Goal: Transaction & Acquisition: Purchase product/service

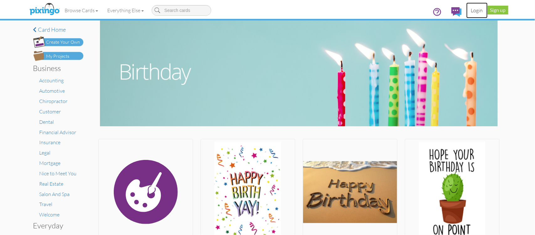
click at [476, 8] on link "Login" at bounding box center [477, 11] width 21 height 16
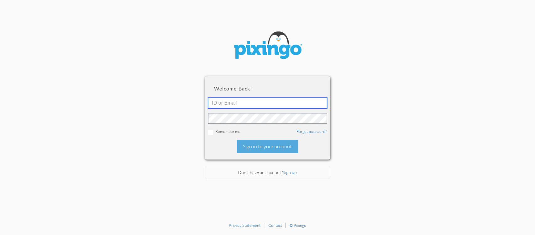
type input "R9424"
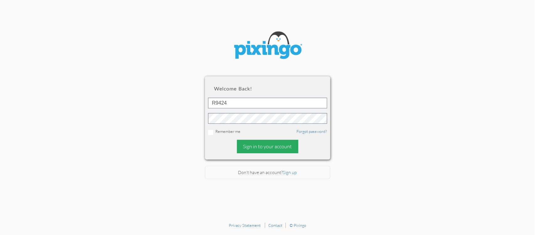
click at [273, 143] on div "Sign in to your account" at bounding box center [267, 146] width 61 height 13
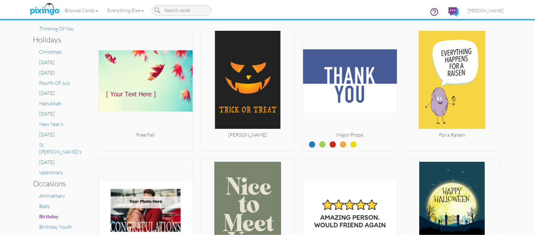
scroll to position [274, 0]
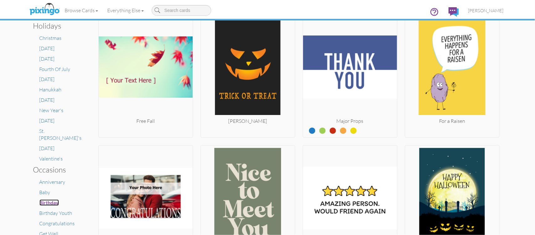
click at [44, 199] on span "Birthday" at bounding box center [49, 202] width 19 height 6
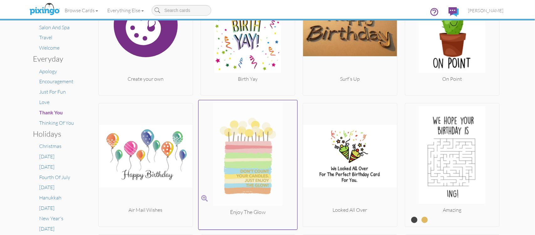
scroll to position [157, 0]
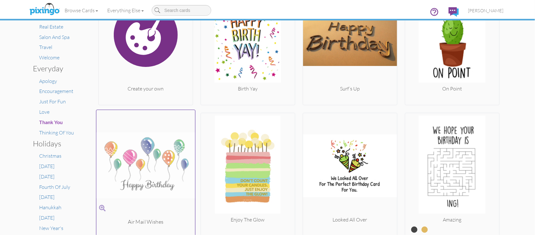
click at [157, 153] on img at bounding box center [145, 165] width 99 height 105
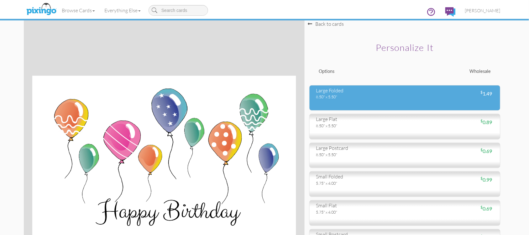
click at [389, 92] on div "large folded" at bounding box center [358, 90] width 84 height 7
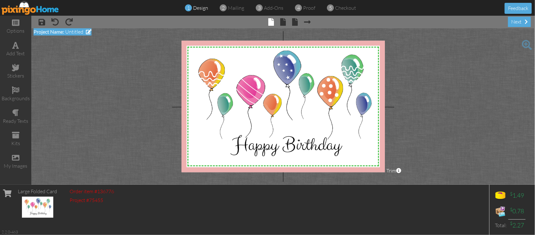
click at [75, 30] on span "Untitled" at bounding box center [74, 32] width 18 height 6
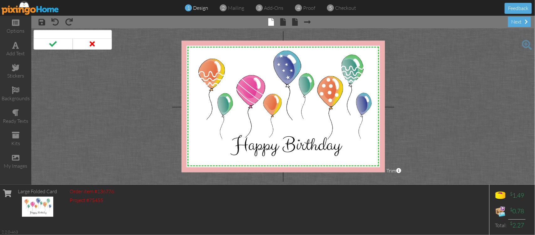
click at [75, 31] on input at bounding box center [73, 35] width 78 height 11
type input "[PERSON_NAME] bday 2025"
click at [55, 43] on span at bounding box center [53, 43] width 39 height 11
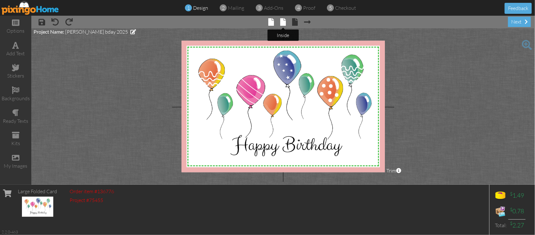
click at [283, 18] on span at bounding box center [283, 22] width 6 height 8
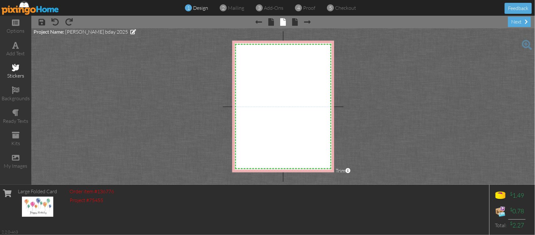
click at [13, 72] on div "stickers" at bounding box center [15, 75] width 31 height 7
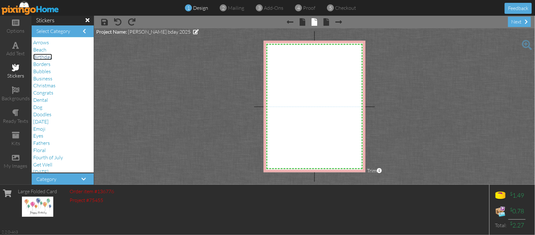
click at [51, 57] on span "Birthday" at bounding box center [42, 57] width 19 height 6
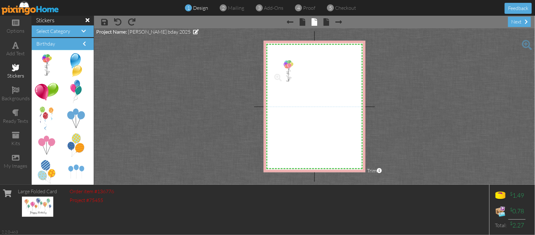
drag, startPoint x: 43, startPoint y: 57, endPoint x: 281, endPoint y: 63, distance: 238.0
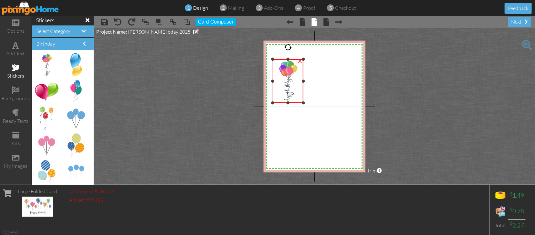
drag, startPoint x: 299, startPoint y: 95, endPoint x: 288, endPoint y: 108, distance: 17.8
click at [301, 103] on div "×" at bounding box center [288, 81] width 31 height 44
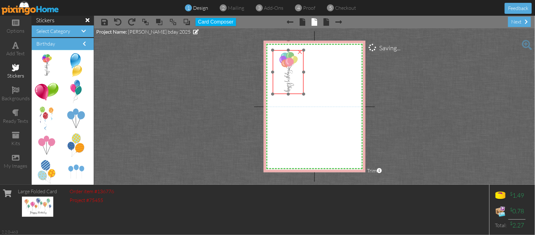
drag, startPoint x: 288, startPoint y: 92, endPoint x: 288, endPoint y: 83, distance: 9.1
click at [288, 83] on img at bounding box center [288, 72] width 31 height 44
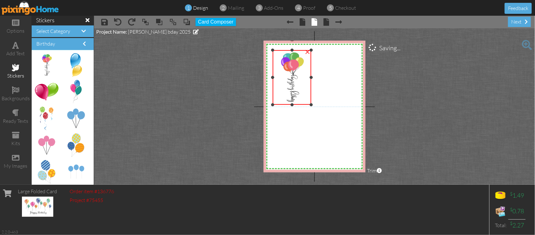
drag, startPoint x: 303, startPoint y: 93, endPoint x: 303, endPoint y: 103, distance: 10.7
click at [303, 103] on div "×" at bounding box center [292, 77] width 39 height 55
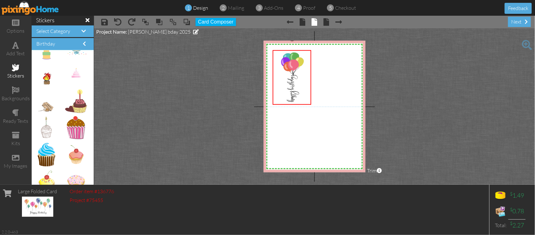
scroll to position [573, 0]
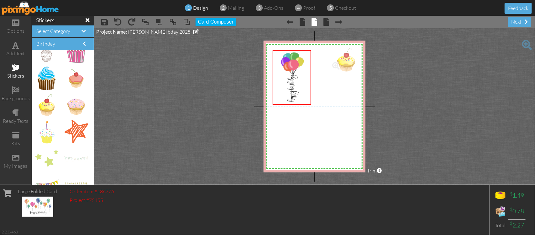
drag, startPoint x: 49, startPoint y: 106, endPoint x: 345, endPoint y: 60, distance: 299.4
drag, startPoint x: 69, startPoint y: 129, endPoint x: 314, endPoint y: 72, distance: 251.0
drag, startPoint x: 43, startPoint y: 159, endPoint x: 335, endPoint y: 90, distance: 299.3
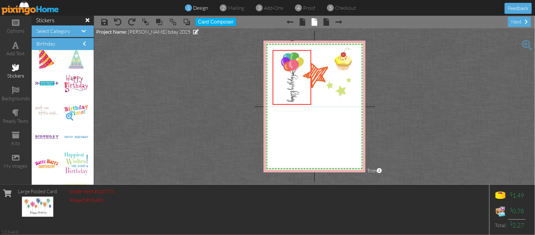
scroll to position [965, 0]
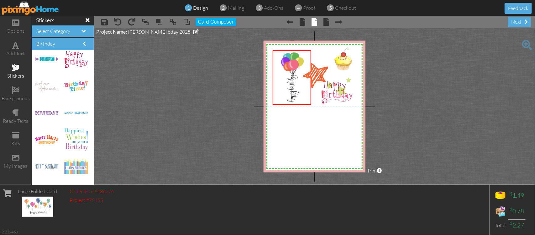
drag, startPoint x: 63, startPoint y: 60, endPoint x: 326, endPoint y: 92, distance: 264.7
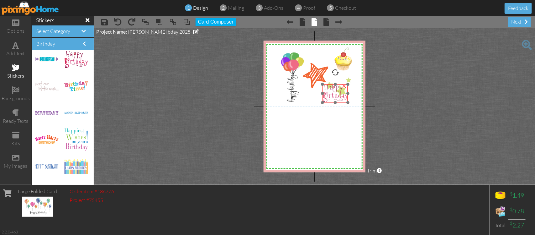
drag, startPoint x: 331, startPoint y: 90, endPoint x: 332, endPoint y: 95, distance: 5.0
click at [332, 95] on img at bounding box center [335, 93] width 25 height 18
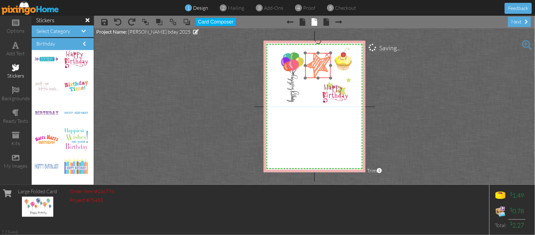
drag, startPoint x: 320, startPoint y: 77, endPoint x: 322, endPoint y: 67, distance: 10.2
click at [322, 67] on img at bounding box center [317, 65] width 25 height 25
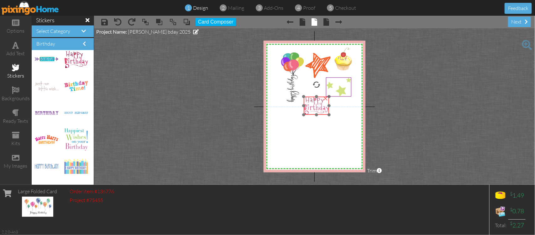
drag, startPoint x: 350, startPoint y: 82, endPoint x: 336, endPoint y: 87, distance: 14.2
click at [330, 94] on div "X X X X X X X X X X X X X X X X X X X X X X X X X X X X X X X X X X X X X X X X…" at bounding box center [315, 106] width 102 height 131
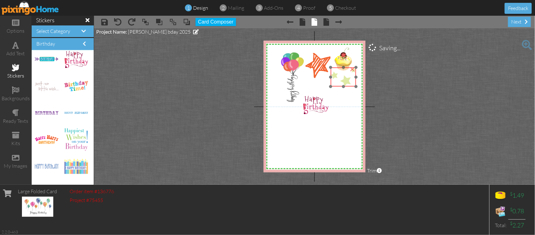
drag, startPoint x: 340, startPoint y: 84, endPoint x: 345, endPoint y: 74, distance: 11.1
click at [345, 74] on img at bounding box center [343, 76] width 25 height 19
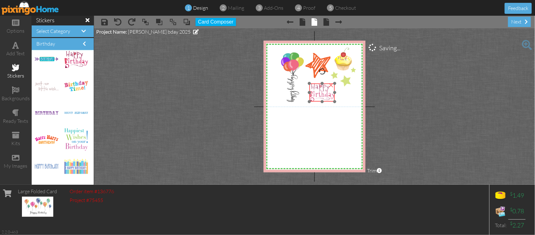
drag, startPoint x: 310, startPoint y: 107, endPoint x: 317, endPoint y: 94, distance: 14.0
click at [317, 94] on img at bounding box center [321, 92] width 25 height 18
click at [15, 46] on span at bounding box center [16, 45] width 7 height 8
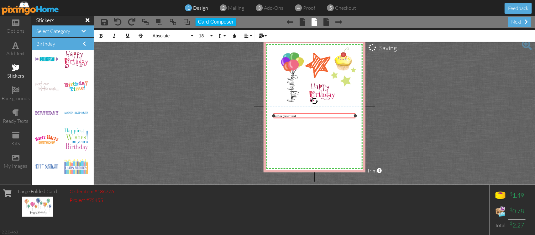
click at [298, 116] on div "Enter your text" at bounding box center [315, 116] width 80 height 4
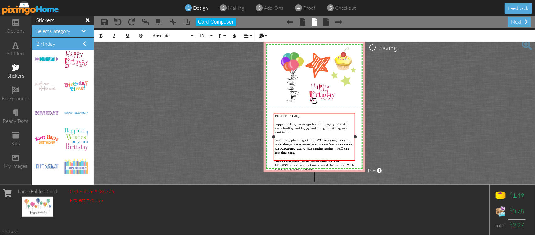
click at [304, 122] on span "Happy Birthday to you girlfriend! I hope you're still really healthy and happy …" at bounding box center [312, 128] width 74 height 12
drag, startPoint x: 319, startPoint y: 122, endPoint x: 304, endPoint y: 123, distance: 14.8
click at [304, 123] on span "Happy Birthday to yare around ou girlfriend! I hope you're still really healthy…" at bounding box center [312, 128] width 74 height 12
click at [303, 159] on div "I hope I can meet you for lunch when we're in Oregon next year, let me know if …" at bounding box center [315, 165] width 80 height 12
click at [304, 122] on span "Happy Birthday to y ou girlfriend! I hope you're still really healthy and happy…" at bounding box center [312, 128] width 75 height 12
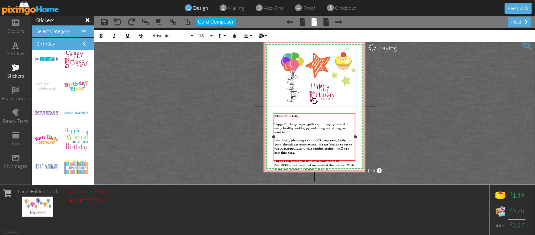
click at [320, 159] on div "I hope I can meet you for lunch when we're in Oregon next year, let me know if …" at bounding box center [315, 165] width 80 height 12
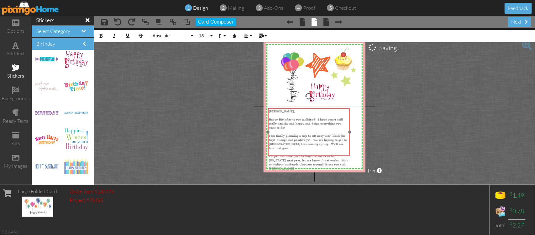
drag, startPoint x: 307, startPoint y: 113, endPoint x: 301, endPoint y: 108, distance: 7.3
click at [301, 108] on div "Linda, ​ Happy Birthday to you girlfriend! I hope you're still really healthy a…" at bounding box center [309, 139] width 82 height 63
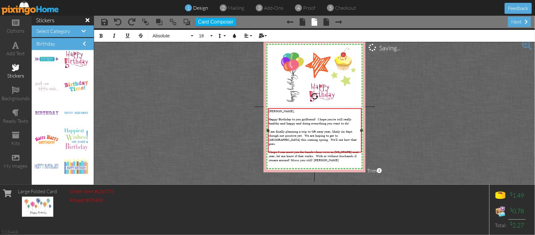
drag, startPoint x: 350, startPoint y: 131, endPoint x: 362, endPoint y: 133, distance: 12.0
click at [362, 133] on div "Linda, ​ Happy Birthday to you girlfriend! I hope you're still really healthy a…" at bounding box center [315, 130] width 94 height 44
click at [292, 135] on span "I am finally planning a trip to OR nexy year, likely iin Sept. though not posit…" at bounding box center [313, 137] width 88 height 16
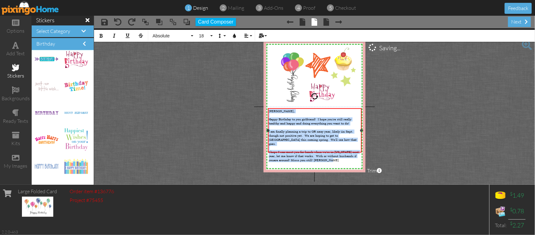
drag, startPoint x: 269, startPoint y: 112, endPoint x: 325, endPoint y: 150, distance: 68.3
click at [325, 150] on div "Linda, ​ Happy Birthday to you girlfriend! I hope you're still really healthy a…" at bounding box center [315, 135] width 92 height 53
click at [210, 34] on button "18" at bounding box center [205, 36] width 18 height 12
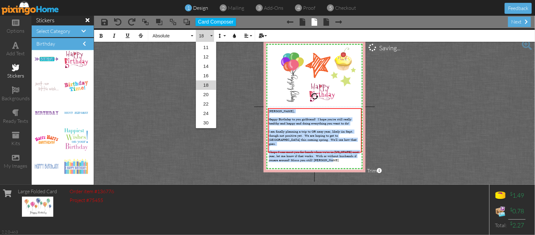
click at [204, 93] on link "20" at bounding box center [206, 94] width 20 height 9
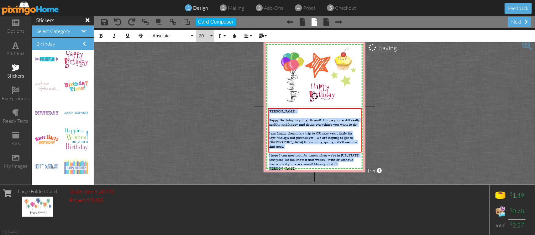
click at [211, 34] on button "20" at bounding box center [205, 36] width 18 height 12
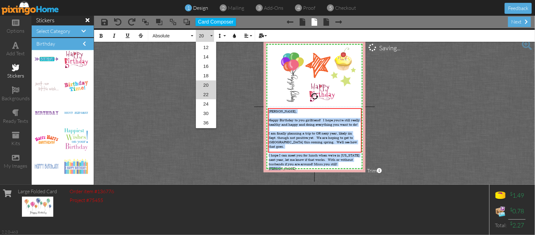
click at [204, 92] on link "22" at bounding box center [206, 94] width 20 height 9
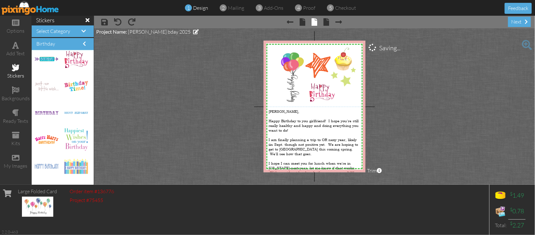
click at [201, 93] on project-studio-wrapper "X X X X X X X X X X X X X X X X X X X X X X X X X X X X X X X X X X X X X X X X…" at bounding box center [314, 106] width 441 height 156
click at [108, 21] on span at bounding box center [104, 22] width 7 height 8
click at [522, 18] on div "next" at bounding box center [519, 22] width 23 height 10
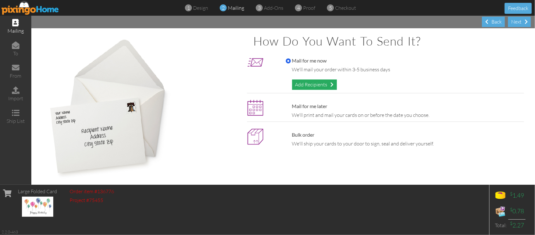
click at [314, 83] on div "Add Recipients" at bounding box center [314, 84] width 45 height 10
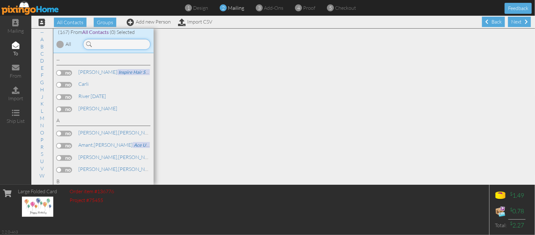
click at [108, 41] on input at bounding box center [116, 44] width 67 height 11
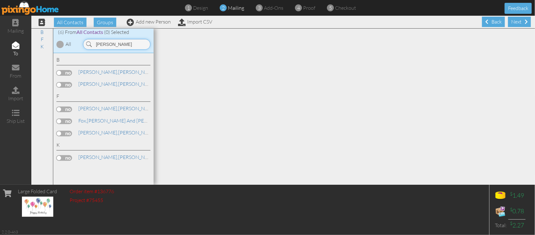
type input "linda"
click at [61, 71] on label at bounding box center [64, 73] width 16 height 6
click at [0, 0] on input "checkbox" at bounding box center [0, 0] width 0 height 0
click at [94, 72] on link "Boyd, Linda" at bounding box center [118, 72] width 80 height 8
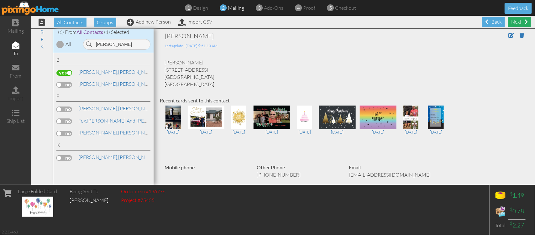
click at [515, 21] on div "Next" at bounding box center [519, 22] width 23 height 10
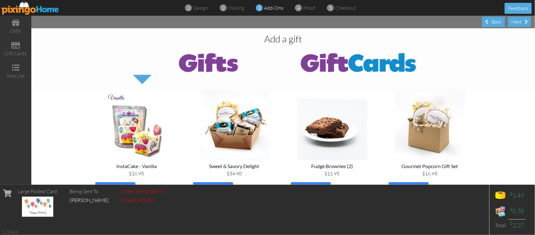
click at [516, 21] on div "Next" at bounding box center [519, 22] width 23 height 10
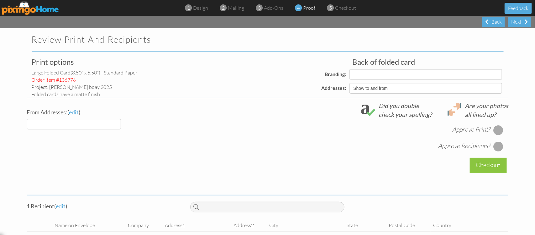
select select "object:2814"
select select "object:2815"
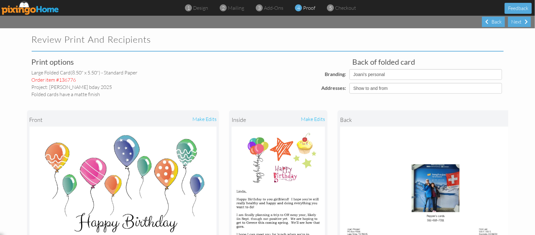
scroll to position [39, 0]
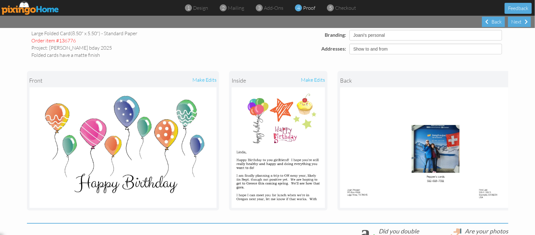
click at [301, 80] on div "make edits" at bounding box center [301, 80] width 47 height 14
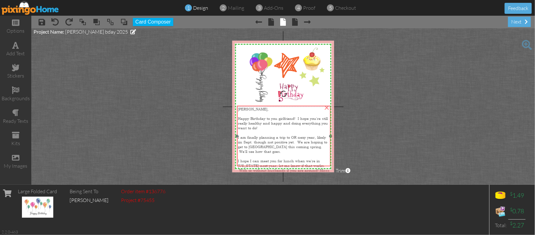
click at [277, 106] on div "Linda, Happy Birthday to you girlfriend! I hope you're still really healthy and…" at bounding box center [284, 142] width 94 height 72
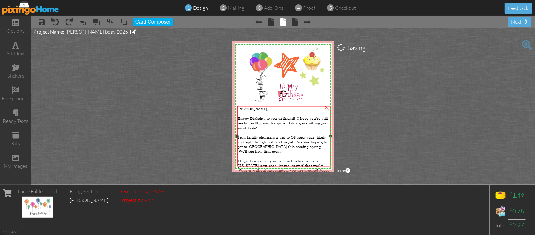
click at [239, 108] on span "Linda," at bounding box center [253, 109] width 31 height 5
click at [163, 18] on button "Card Composer" at bounding box center [153, 22] width 40 height 8
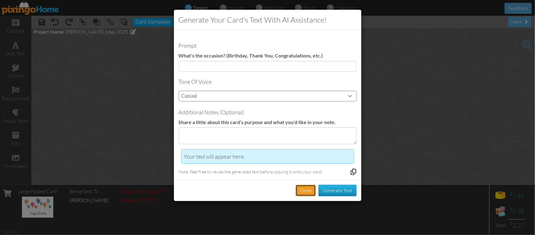
click at [309, 185] on button "Close" at bounding box center [306, 190] width 20 height 12
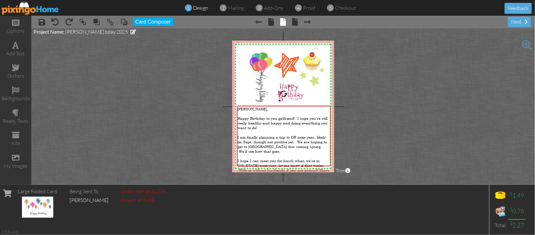
click at [198, 8] on span "design" at bounding box center [200, 8] width 15 height 6
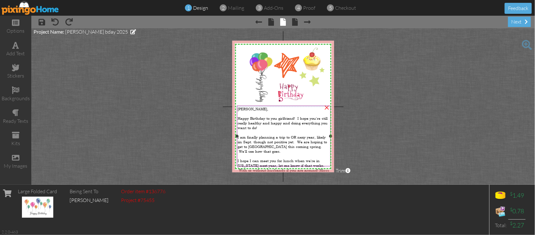
click at [246, 117] on span "Happy Birthday to you girlfriend! I hope you're still really healthy and happy …" at bounding box center [283, 123] width 90 height 14
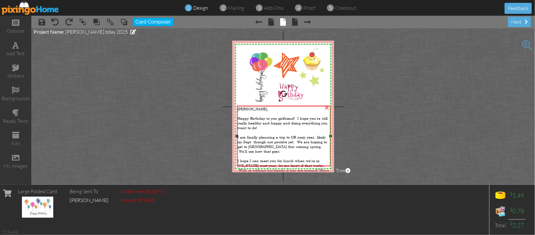
click at [246, 117] on span "Happy Birthday to you girlfriend! I hope you're still really healthy and happy …" at bounding box center [283, 123] width 90 height 14
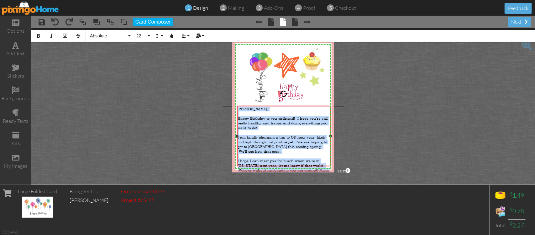
drag, startPoint x: 238, startPoint y: 108, endPoint x: 290, endPoint y: 164, distance: 76.1
click at [290, 164] on div "Linda, Happy Birthday to you girlfriend! I hope you're still really healthy and…" at bounding box center [284, 142] width 92 height 71
click at [149, 34] on button "22" at bounding box center [142, 36] width 18 height 12
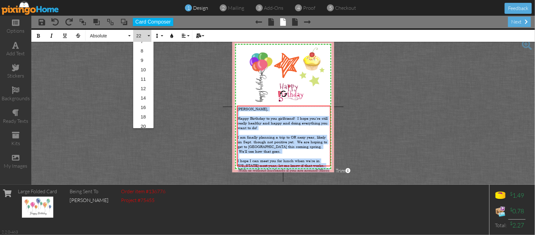
scroll to position [31, 0]
click at [149, 115] on link "20" at bounding box center [143, 118] width 20 height 9
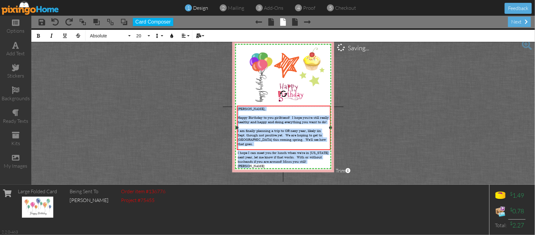
click at [294, 150] on span "I hope I can meet you for lunch when we're in Oregon next year, let me know if …" at bounding box center [283, 159] width 91 height 18
click at [293, 150] on span "I hope I can meet you for lunch when we're in Oregon next year, let me know if …" at bounding box center [283, 159] width 91 height 18
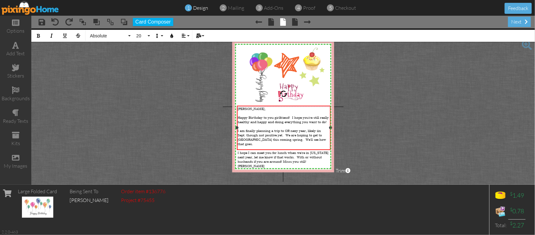
click at [292, 150] on span "I hope I can meet you for lunch when we're in Oregon next year, let me know if …" at bounding box center [283, 159] width 91 height 18
click at [294, 150] on span "I hope I can meet you for lunch when we're in Oregon next year, let me know if …" at bounding box center [283, 159] width 91 height 18
click at [143, 130] on project-studio-wrapper "X X X X X X X X X X X X X X X X X X X X X X X X X X X X X X X X X X X X X X X X…" at bounding box center [283, 106] width 504 height 156
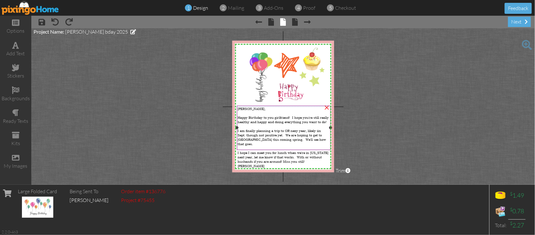
click at [238, 111] on div at bounding box center [284, 113] width 92 height 4
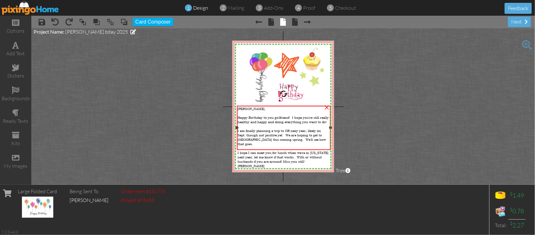
click at [246, 111] on div at bounding box center [284, 113] width 92 height 4
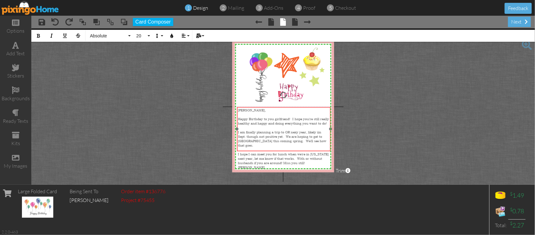
click at [261, 107] on div "​ ​ Linda, Happy Birthday to you girlfriend! I hope you're still really healthy…" at bounding box center [284, 138] width 94 height 63
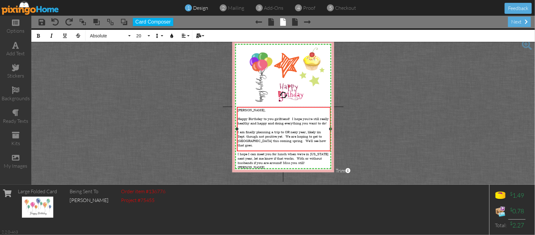
click at [299, 130] on span "I am finally planning a trip to OR nexy year, likely iin Sept. though not posit…" at bounding box center [282, 139] width 88 height 18
click at [319, 132] on span "I am finally planning a trip to OR next year, likely iin Sept. though not posit…" at bounding box center [284, 139] width 92 height 18
click at [324, 134] on div "I am finally planning a trip to OR next year, likely iin Sept. though not posit…" at bounding box center [284, 139] width 92 height 18
click at [288, 152] on span "I hope I can meet you for lunch when we're in Oregon next year, let me know if …" at bounding box center [283, 161] width 91 height 18
click at [523, 24] on div "next" at bounding box center [519, 22] width 23 height 10
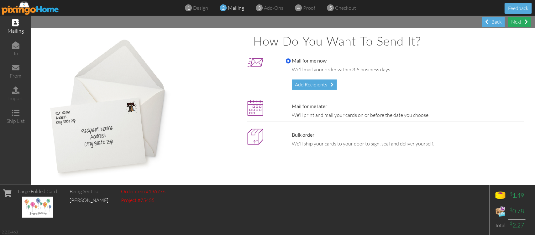
click at [523, 24] on div "Next" at bounding box center [519, 22] width 23 height 10
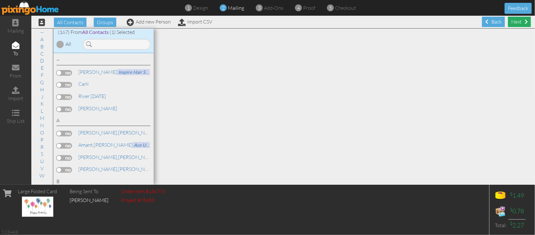
click at [518, 19] on div "Next" at bounding box center [519, 22] width 23 height 10
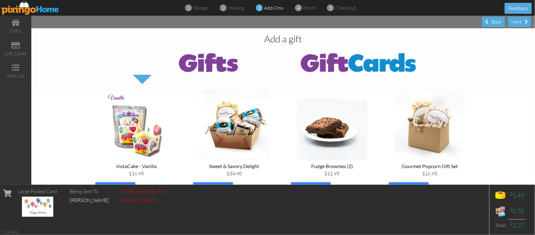
click at [518, 19] on div "Next" at bounding box center [519, 22] width 23 height 10
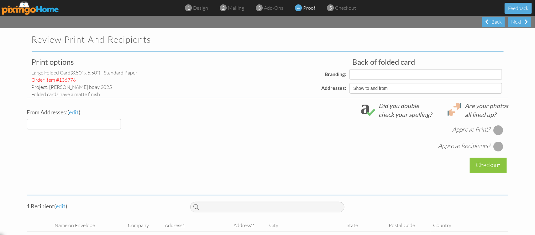
select select "object:3507"
select select "object:3515"
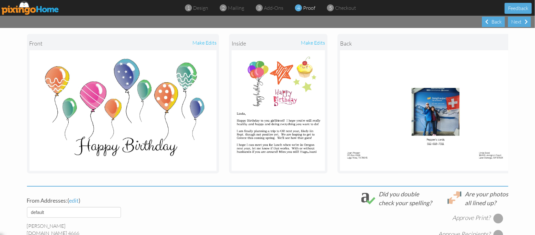
scroll to position [78, 0]
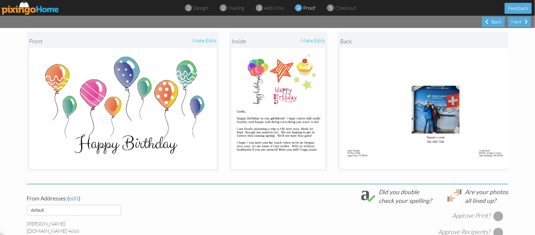
click at [314, 38] on div "make edits" at bounding box center [301, 41] width 47 height 14
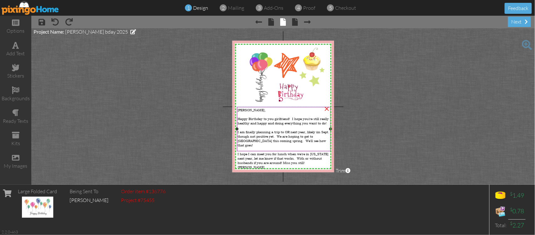
click at [238, 113] on div at bounding box center [284, 114] width 92 height 4
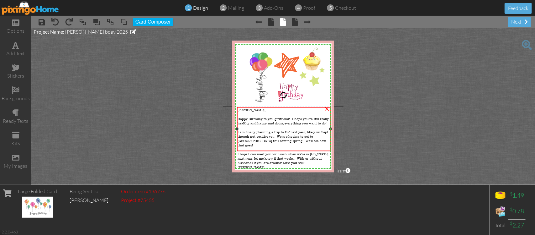
click at [238, 113] on div at bounding box center [284, 114] width 92 height 4
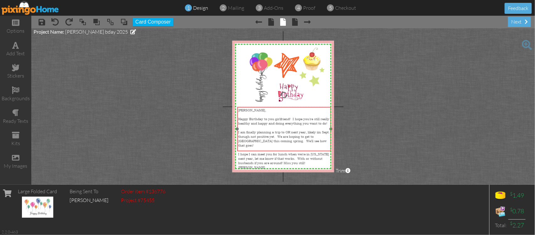
click at [237, 109] on div "​ ​ Linda, Happy Birthday to you girlfriend! I hope you're still really healthy…" at bounding box center [284, 138] width 94 height 63
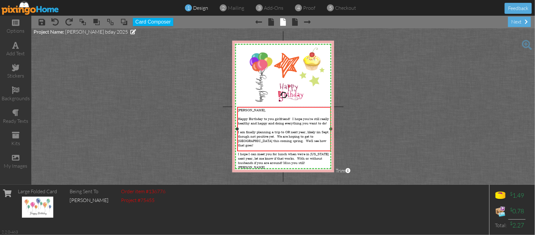
click at [257, 125] on div at bounding box center [284, 127] width 92 height 4
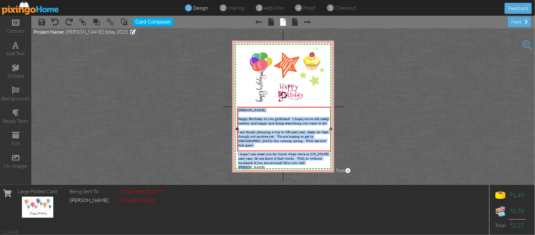
drag, startPoint x: 238, startPoint y: 109, endPoint x: 327, endPoint y: 149, distance: 97.7
click at [327, 149] on div "Linda, Happy Birthday to you girlfriend! I hope you're still really healthy and…" at bounding box center [284, 138] width 92 height 61
click at [282, 136] on div "Linda, Happy Birthday to you girlfriend! I hope you're still really healthy and…" at bounding box center [284, 138] width 92 height 61
click at [282, 136] on span "I am finally planning a trip to OR next year, likely iin Sept. though not posit…" at bounding box center [284, 138] width 92 height 18
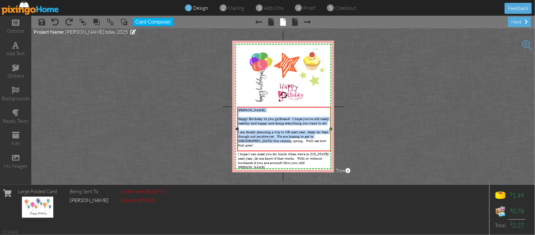
click at [274, 121] on span "Happy Birthday to you girlfriend! I hope you're still really healthy and happy …" at bounding box center [283, 120] width 91 height 9
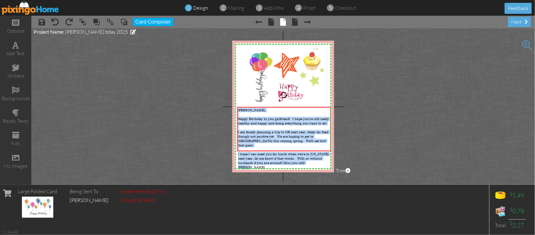
drag, startPoint x: 238, startPoint y: 108, endPoint x: 326, endPoint y: 154, distance: 99.3
click at [326, 154] on div "X X X X X X X X X X X X X X X X X X X X X X X X X X X X X X X X X X X X X X X X…" at bounding box center [283, 106] width 102 height 131
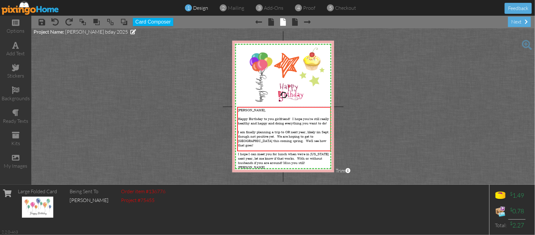
click at [195, 6] on span "design" at bounding box center [200, 8] width 15 height 6
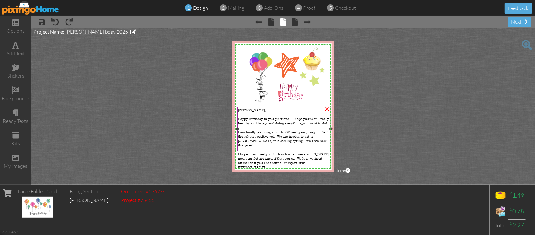
click at [249, 112] on div at bounding box center [284, 114] width 92 height 4
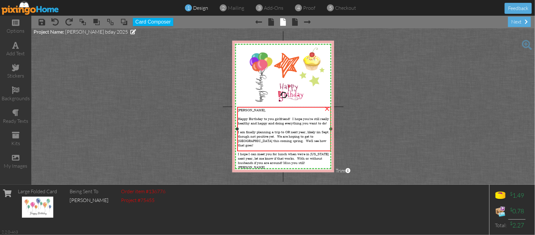
click at [249, 112] on div at bounding box center [284, 114] width 92 height 4
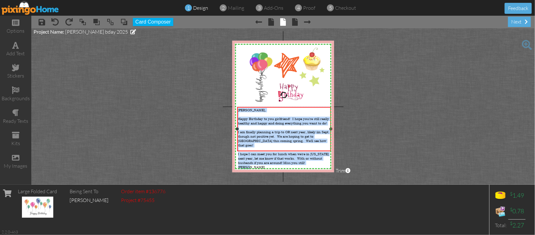
drag, startPoint x: 239, startPoint y: 110, endPoint x: 332, endPoint y: 146, distance: 100.4
click at [331, 147] on div "Linda, Happy Birthday to you girlfriend! I hope you're still really healthy and…" at bounding box center [284, 129] width 94 height 44
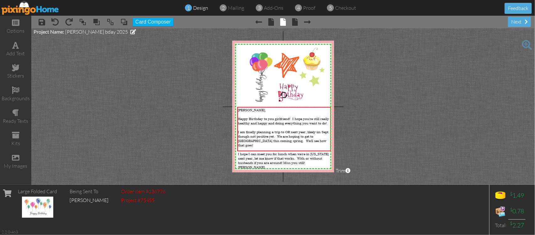
click at [385, 68] on project-studio-wrapper "X X X X X X X X X X X X X X X X X X X X X X X X X X X X X X X X X X X X X X X X…" at bounding box center [283, 106] width 504 height 156
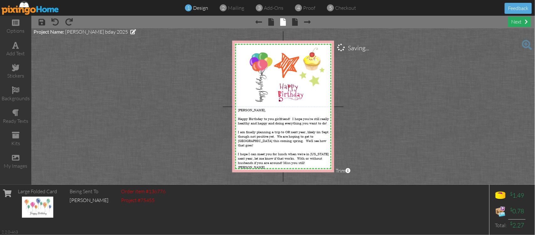
click at [523, 22] on div "next" at bounding box center [519, 22] width 23 height 10
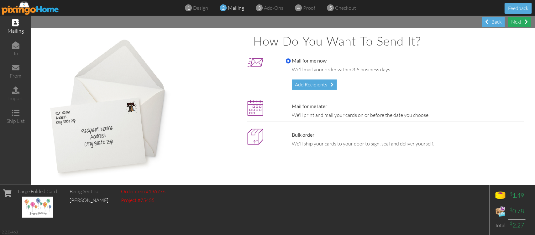
click at [523, 22] on div "Next" at bounding box center [519, 22] width 23 height 10
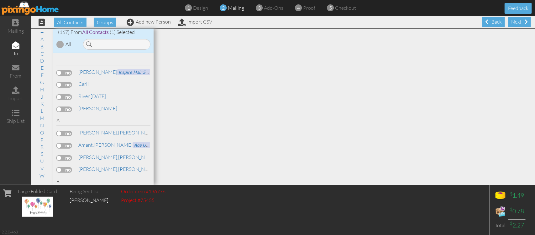
click at [523, 22] on div "Next" at bounding box center [519, 22] width 23 height 10
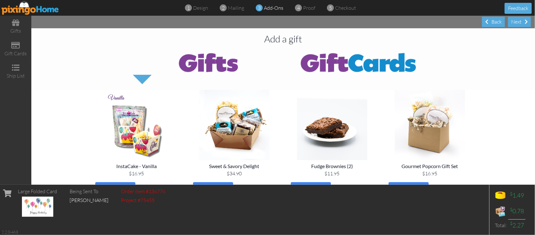
click at [523, 22] on div "Next" at bounding box center [519, 22] width 23 height 10
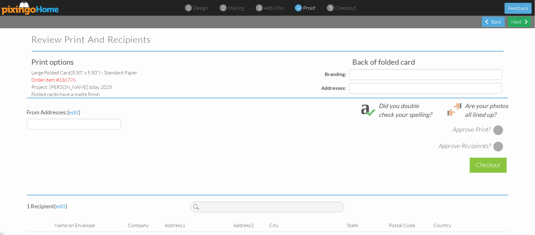
select select "object:4187"
select select "object:4191"
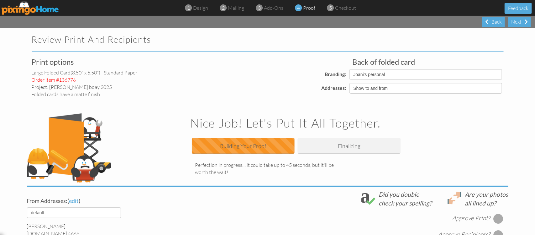
select select "object:4199"
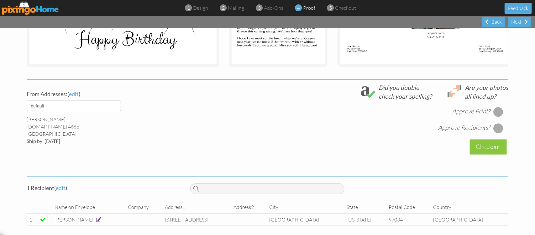
scroll to position [191, 0]
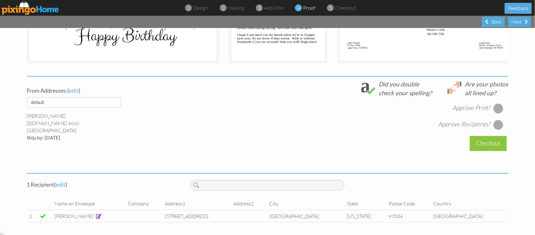
drag, startPoint x: 498, startPoint y: 106, endPoint x: 498, endPoint y: 120, distance: 14.1
click at [498, 107] on div at bounding box center [498, 108] width 10 height 10
click at [498, 123] on div at bounding box center [498, 124] width 10 height 10
click at [491, 144] on div "Checkout" at bounding box center [488, 143] width 37 height 15
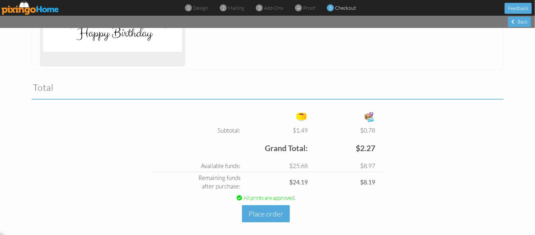
scroll to position [163, 0]
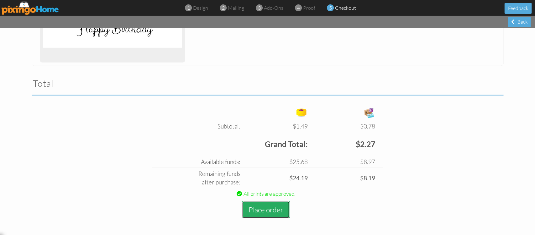
click at [253, 210] on button "Place order" at bounding box center [266, 209] width 48 height 17
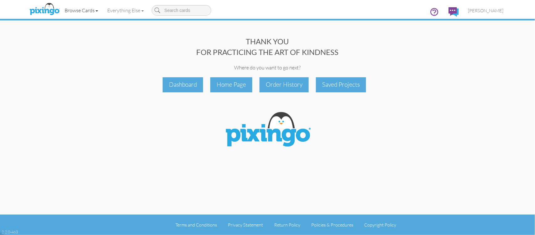
click at [74, 7] on link "Browse Cards" at bounding box center [81, 11] width 43 height 16
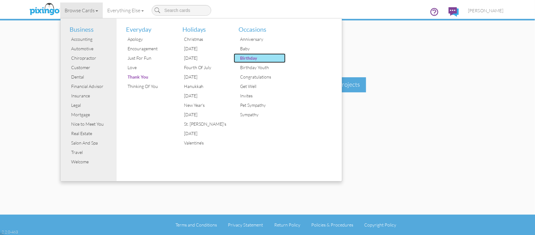
click at [245, 57] on div "Birthday" at bounding box center [262, 57] width 47 height 9
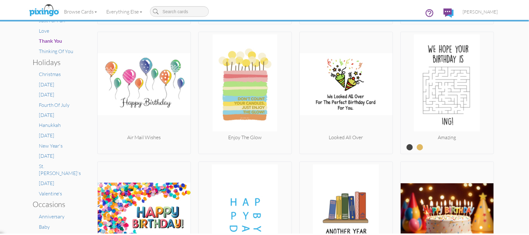
scroll to position [235, 0]
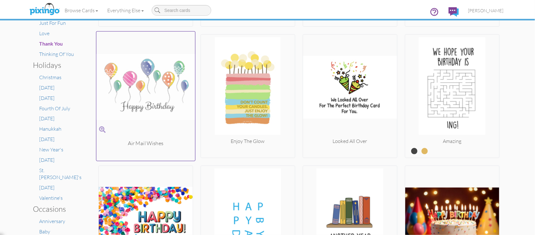
click at [162, 92] on img at bounding box center [145, 86] width 99 height 105
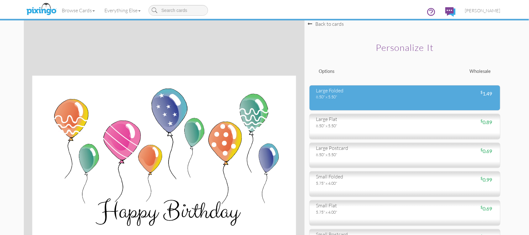
click at [351, 98] on div "8.50" x 5.50"" at bounding box center [358, 97] width 84 height 6
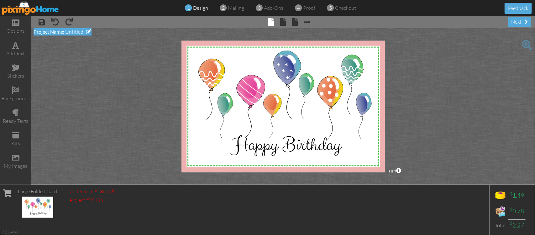
click at [45, 29] on span "Project Name:" at bounding box center [49, 32] width 31 height 6
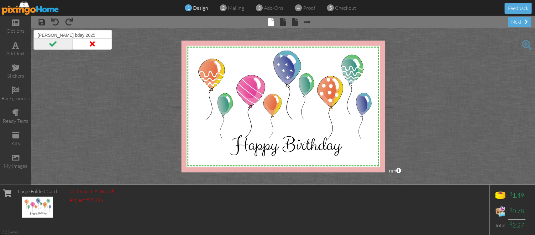
type input "McCall bday 2025"
click at [49, 44] on span at bounding box center [53, 43] width 39 height 11
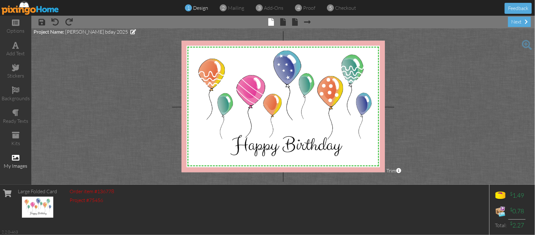
click at [14, 154] on span at bounding box center [16, 158] width 8 height 8
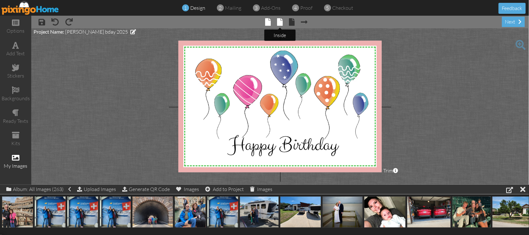
click at [278, 21] on span at bounding box center [280, 22] width 6 height 8
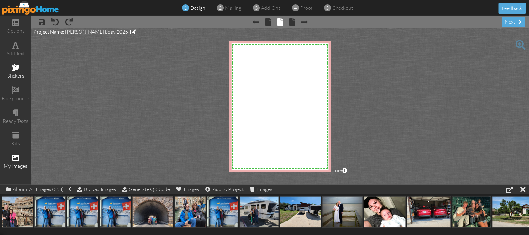
click at [15, 68] on span at bounding box center [16, 68] width 8 height 8
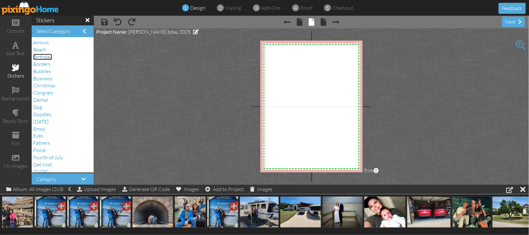
click at [47, 56] on span "Birthday" at bounding box center [42, 57] width 19 height 6
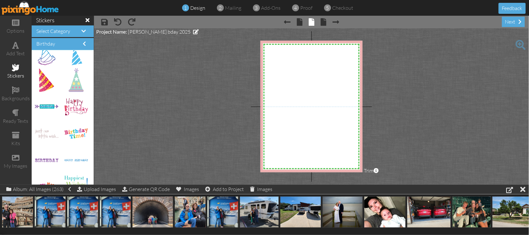
scroll to position [947, 0]
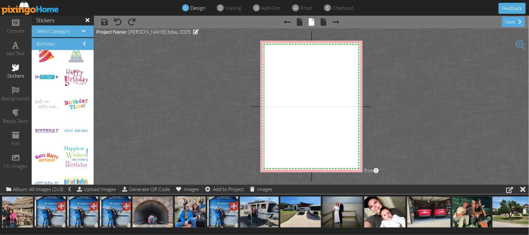
click at [69, 157] on img at bounding box center [76, 157] width 24 height 22
drag, startPoint x: 69, startPoint y: 157, endPoint x: 283, endPoint y: 61, distance: 234.2
drag, startPoint x: 74, startPoint y: 80, endPoint x: 327, endPoint y: 85, distance: 253.4
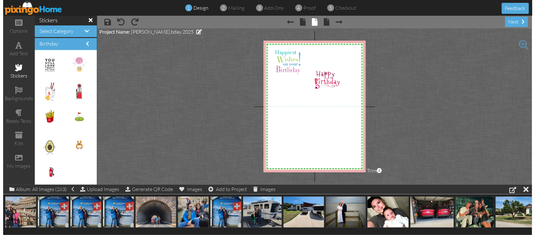
scroll to position [1156, 0]
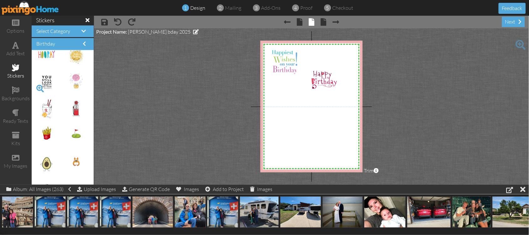
click at [40, 87] on span at bounding box center [40, 88] width 11 height 11
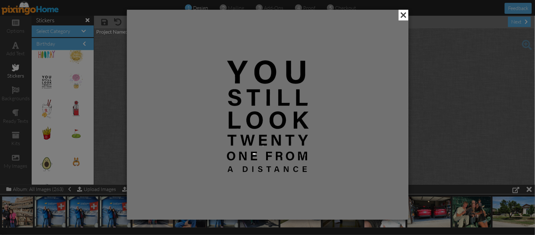
click at [406, 12] on span at bounding box center [404, 15] width 10 height 11
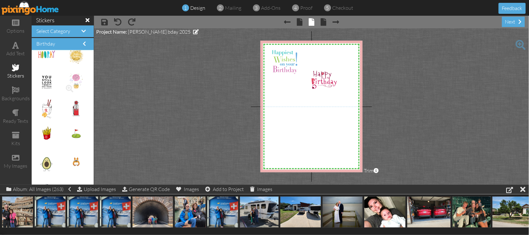
click at [71, 84] on img at bounding box center [76, 82] width 17 height 24
click at [64, 87] on span at bounding box center [69, 88] width 11 height 11
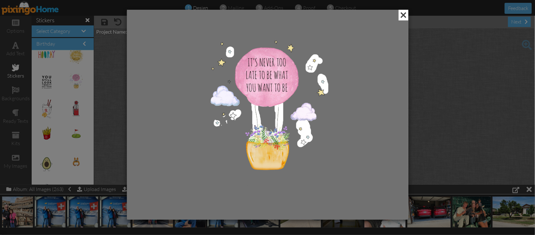
click at [402, 12] on span at bounding box center [404, 15] width 10 height 11
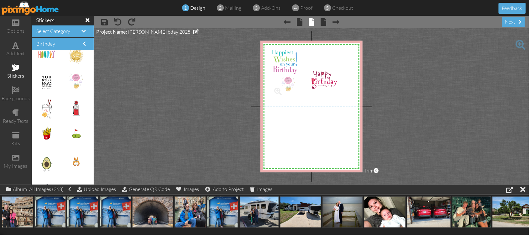
drag, startPoint x: 71, startPoint y: 80, endPoint x: 285, endPoint y: 82, distance: 214.5
drag, startPoint x: 331, startPoint y: 78, endPoint x: 343, endPoint y: 78, distance: 12.5
click at [347, 90] on div "X X X X X X X X X X X X X X X X X X X X X X X X X X X X X X X X X X X X X X X X…" at bounding box center [312, 106] width 102 height 131
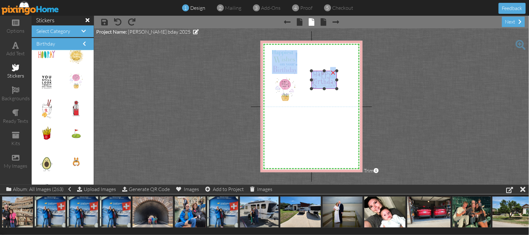
click at [320, 90] on div at bounding box center [324, 79] width 29 height 21
click at [325, 81] on img at bounding box center [323, 80] width 25 height 18
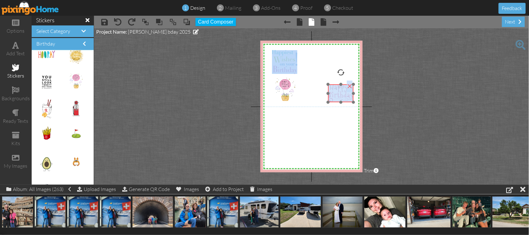
drag, startPoint x: 328, startPoint y: 83, endPoint x: 345, endPoint y: 96, distance: 21.4
click at [345, 96] on img at bounding box center [340, 93] width 25 height 18
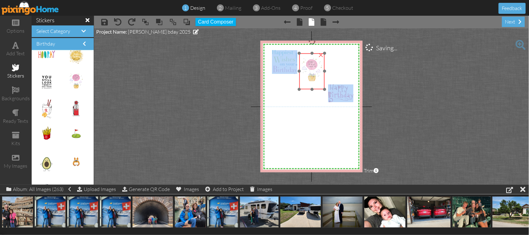
drag, startPoint x: 287, startPoint y: 88, endPoint x: 314, endPoint y: 68, distance: 33.2
click at [314, 68] on img at bounding box center [311, 71] width 25 height 36
click at [318, 70] on img at bounding box center [315, 71] width 25 height 36
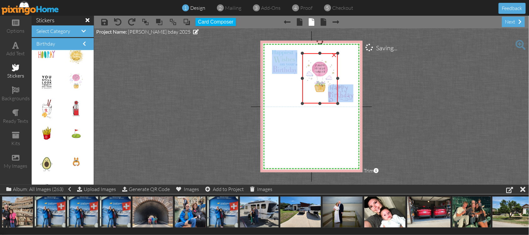
drag, startPoint x: 327, startPoint y: 88, endPoint x: 324, endPoint y: 93, distance: 6.1
click at [330, 102] on div "×" at bounding box center [320, 78] width 35 height 50
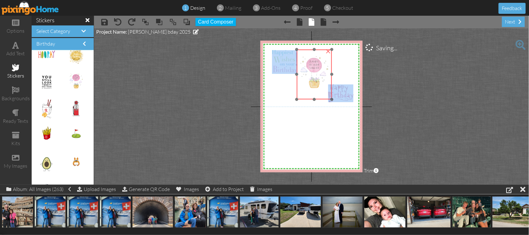
drag, startPoint x: 321, startPoint y: 92, endPoint x: 316, endPoint y: 88, distance: 6.8
click at [316, 88] on img at bounding box center [314, 74] width 35 height 50
click at [42, 134] on img at bounding box center [46, 136] width 17 height 24
click at [39, 139] on span at bounding box center [40, 141] width 11 height 11
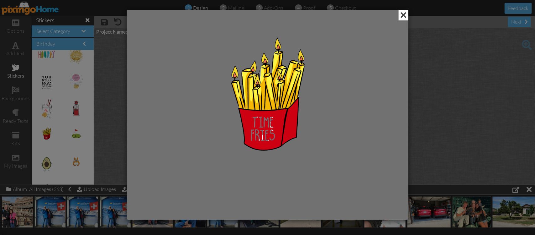
click at [405, 13] on span at bounding box center [404, 15] width 10 height 11
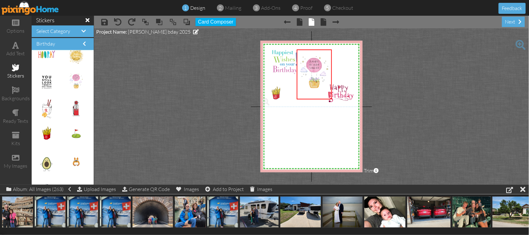
drag, startPoint x: 45, startPoint y: 133, endPoint x: 271, endPoint y: 93, distance: 229.3
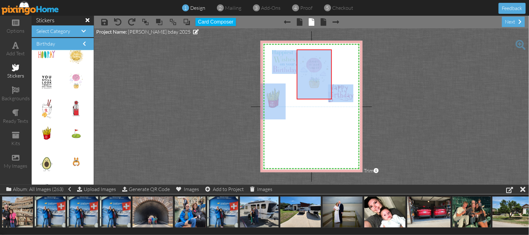
drag, startPoint x: 278, startPoint y: 82, endPoint x: 281, endPoint y: 79, distance: 4.9
click at [281, 79] on div "X X X X X X X X X X X X X X X X X X X X X X X X X X X X X X X X X X X X X X X X…" at bounding box center [312, 106] width 102 height 131
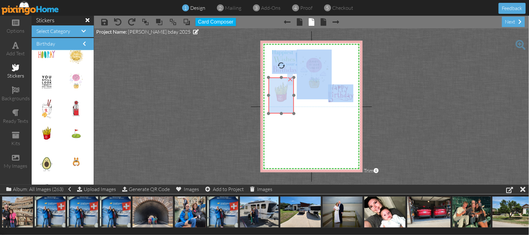
drag, startPoint x: 273, startPoint y: 99, endPoint x: 282, endPoint y: 93, distance: 10.1
click at [282, 93] on img at bounding box center [281, 95] width 25 height 36
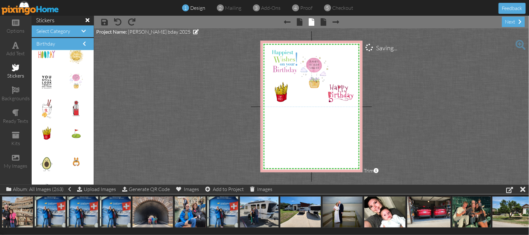
click at [224, 91] on project-studio-wrapper "X X X X X X X X X X X X X X X X X X X X X X X X X X X X X X X X X X X X X X X X…" at bounding box center [311, 106] width 435 height 156
click at [64, 168] on span at bounding box center [69, 168] width 11 height 11
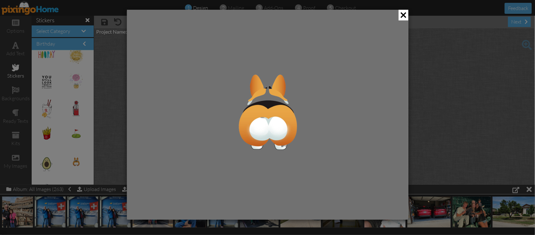
drag, startPoint x: 405, startPoint y: 16, endPoint x: 154, endPoint y: 69, distance: 256.8
click at [404, 16] on span at bounding box center [404, 15] width 10 height 11
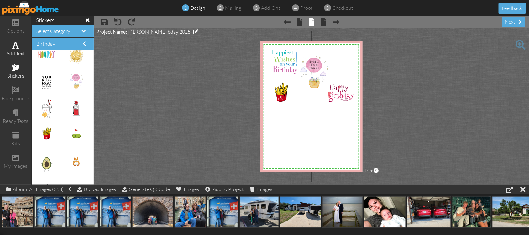
click at [15, 43] on span at bounding box center [16, 45] width 7 height 8
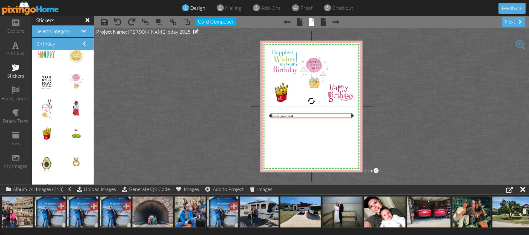
click at [297, 116] on div "Enter your text" at bounding box center [312, 116] width 80 height 4
click at [281, 123] on span "Happy,happy birthday to you girl! I hope your birthday is fun and amazing!" at bounding box center [311, 126] width 79 height 8
click at [317, 127] on div "Happy, happy birthday to you girl! I hope your birthday is fun and amazing!" at bounding box center [312, 126] width 80 height 8
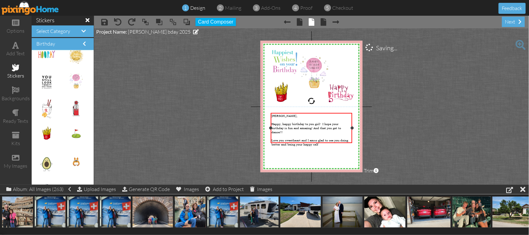
click at [338, 122] on span "Happy, happy birthday to you girl! I hope your birthday is fun and amazing! And…" at bounding box center [307, 128] width 70 height 12
click at [312, 138] on span "Love you sweetheart and I amso glad to see you doing better and being your happ…" at bounding box center [310, 142] width 77 height 8
click at [314, 138] on span "Love you sweetheart and I amso glad to see you doing better and being your happ…" at bounding box center [310, 142] width 77 height 8
click at [324, 142] on div "Love you sweetheart and I am so glad to see you doing better and being your hap…" at bounding box center [312, 142] width 80 height 8
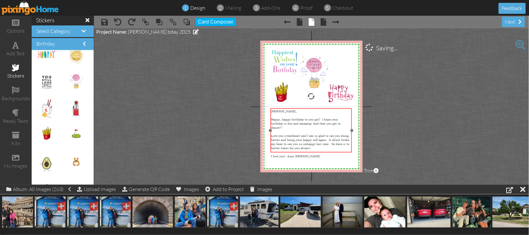
drag, startPoint x: 312, startPoint y: 113, endPoint x: 312, endPoint y: 108, distance: 4.7
click at [312, 108] on div "McCall, ​ Happy, happy birthday to you girl! I hope your birthday is fun and am…" at bounding box center [312, 133] width 82 height 50
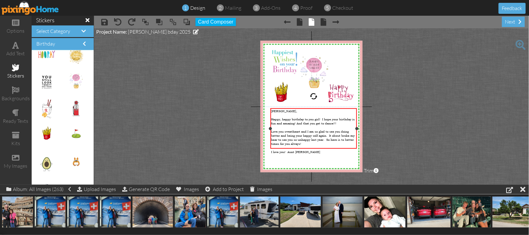
drag, startPoint x: 351, startPoint y: 129, endPoint x: 356, endPoint y: 129, distance: 5.0
click at [356, 129] on div at bounding box center [357, 128] width 3 height 3
drag, startPoint x: 269, startPoint y: 129, endPoint x: 263, endPoint y: 132, distance: 6.2
click at [266, 129] on div "McCall, ​ Happy, happy birthday to you girl! I hope your birthday is fun and am…" at bounding box center [312, 128] width 92 height 40
click at [273, 132] on span "Love you sweetheart and I am so glad to see you doing better and being your hap…" at bounding box center [309, 137] width 87 height 16
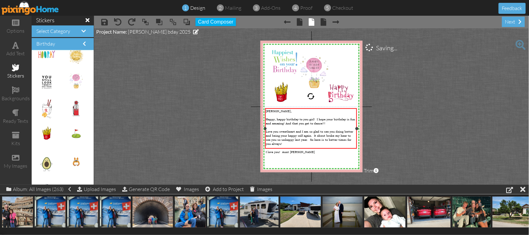
click at [301, 115] on div "​" at bounding box center [311, 115] width 91 height 4
click at [298, 114] on div "​" at bounding box center [311, 115] width 91 height 4
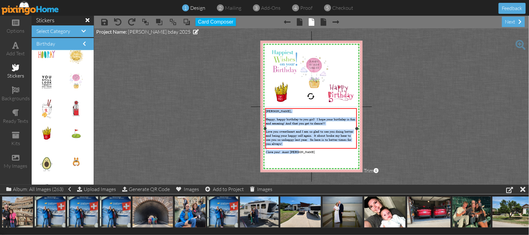
drag, startPoint x: 266, startPoint y: 109, endPoint x: 302, endPoint y: 150, distance: 54.2
click at [302, 149] on div "McCall, ​ Happy, happy birthday to you girl! I hope your birthday is fun and am…" at bounding box center [311, 128] width 92 height 40
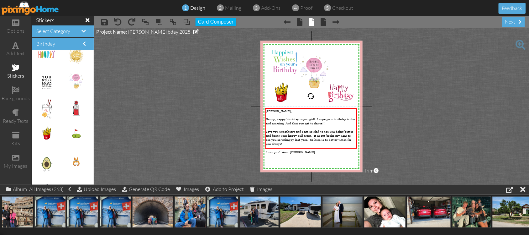
click at [194, 5] on div "1 design" at bounding box center [196, 7] width 20 height 7
click at [194, 5] on span "design" at bounding box center [197, 8] width 15 height 6
click at [193, 7] on span "design" at bounding box center [197, 8] width 15 height 6
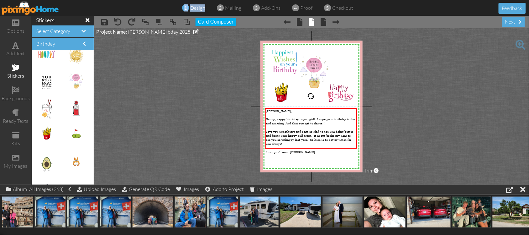
click at [193, 7] on span "design" at bounding box center [197, 8] width 15 height 6
click at [107, 21] on span at bounding box center [104, 22] width 7 height 8
click at [513, 24] on div "next" at bounding box center [513, 22] width 23 height 10
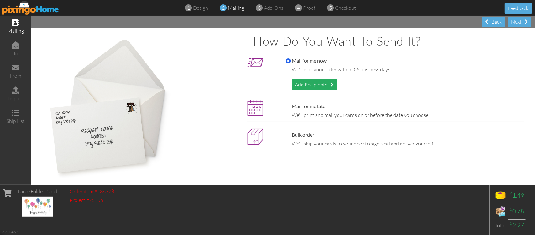
click at [303, 85] on div "Add Recipients" at bounding box center [314, 84] width 45 height 10
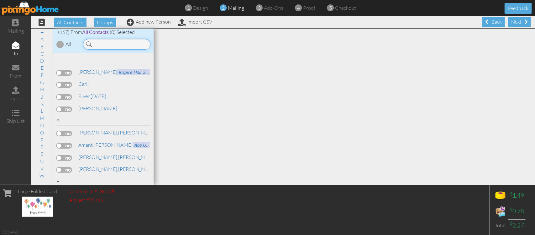
click at [107, 41] on input at bounding box center [116, 44] width 67 height 11
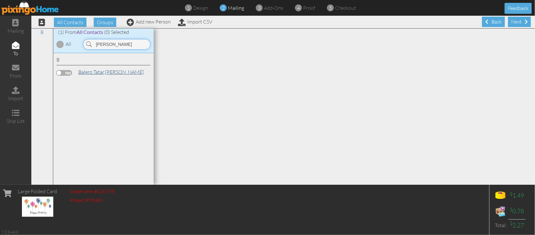
type input "mccall"
click at [108, 74] on link "Balero Tatar, McCall" at bounding box center [111, 72] width 67 height 8
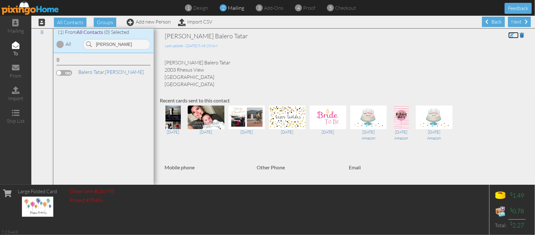
click at [509, 34] on span at bounding box center [512, 35] width 6 height 5
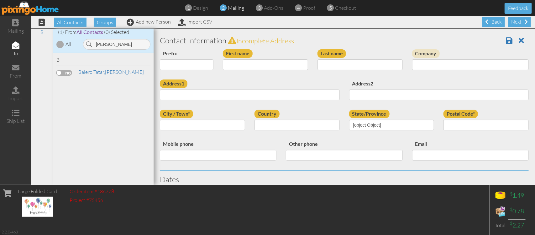
type input "[PERSON_NAME]"
type input "Balero Tatar"
type input "2003 Rhesus View"
type input "San Antonio"
type input "78245"
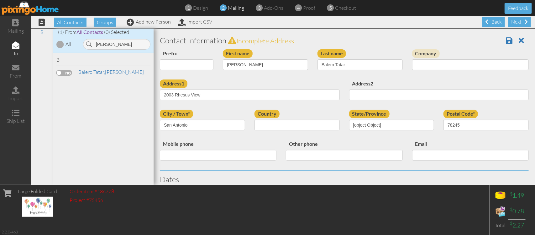
select select "object:6015"
select select "object:6260"
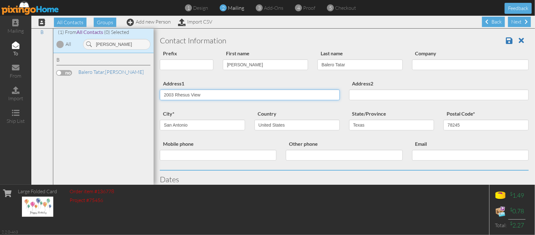
click at [217, 96] on input "2003 Rhesus View" at bounding box center [250, 94] width 180 height 11
type input "2"
type input "c/o Roy & Michele Balero"
click at [355, 90] on input "Address2" at bounding box center [439, 94] width 180 height 11
type input "P.O.Box 1107"
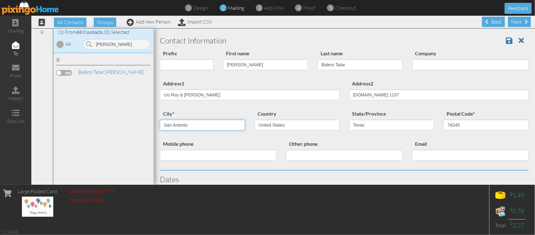
click at [204, 120] on input "San Antonio" at bounding box center [202, 124] width 85 height 11
type input "S"
type input "Helotes"
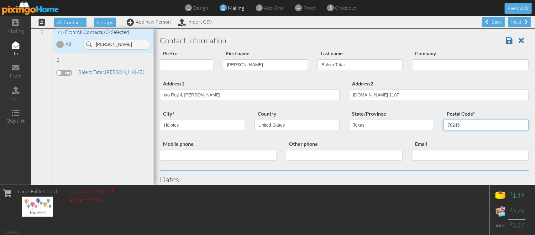
click at [466, 123] on input "78245" at bounding box center [486, 124] width 85 height 11
type input "78023"
click at [506, 37] on span at bounding box center [509, 41] width 7 height 8
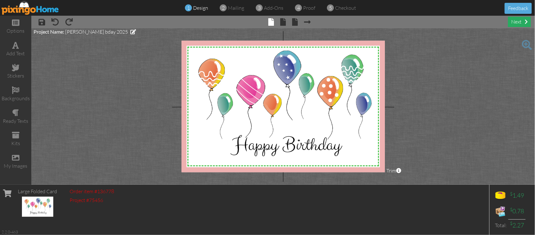
click at [521, 24] on div "next" at bounding box center [519, 22] width 23 height 10
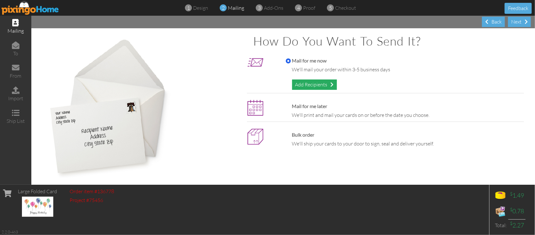
click at [314, 80] on div "Add Recipients" at bounding box center [314, 84] width 45 height 10
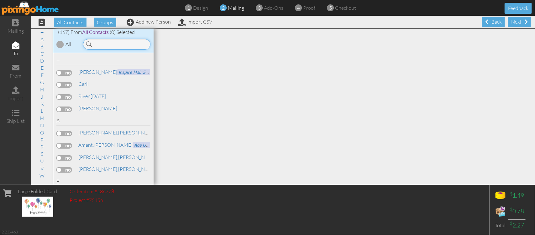
click at [106, 46] on input at bounding box center [116, 44] width 67 height 11
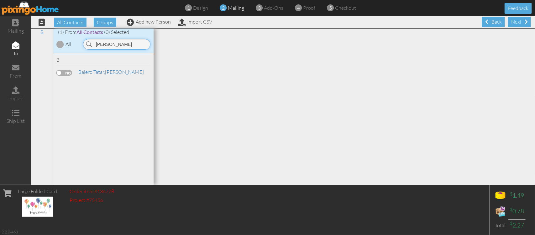
type input "[PERSON_NAME]"
click at [61, 71] on label at bounding box center [64, 73] width 16 height 6
click at [0, 0] on input "checkbox" at bounding box center [0, 0] width 0 height 0
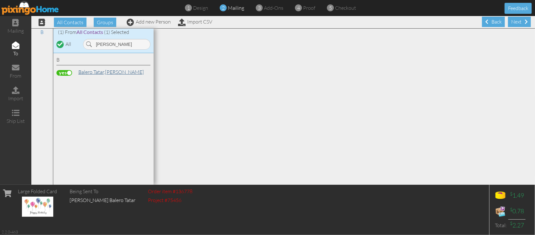
click at [110, 70] on link "Balero Tatar, [PERSON_NAME]" at bounding box center [111, 72] width 67 height 8
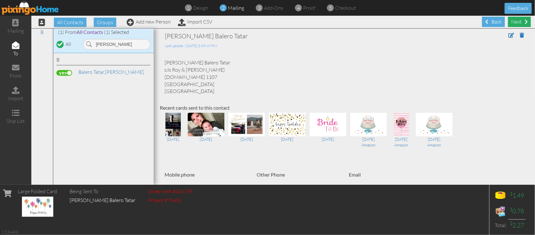
click at [509, 22] on div "Next" at bounding box center [519, 22] width 23 height 10
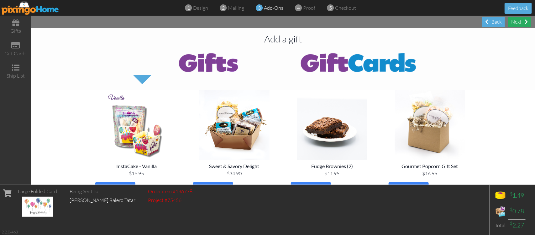
click at [521, 19] on div "Next" at bounding box center [519, 22] width 23 height 10
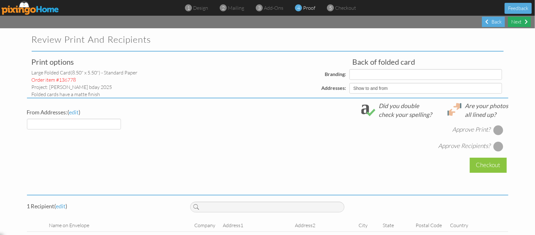
select select "object:948"
select select "object:946"
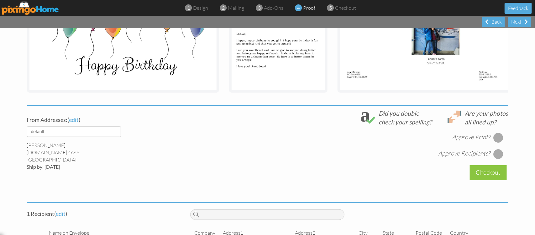
scroll to position [191, 0]
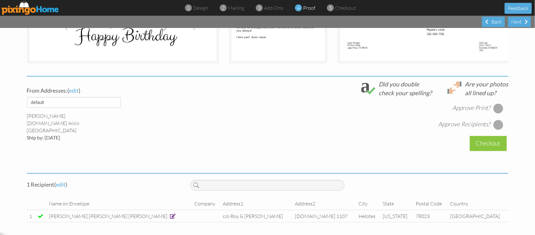
click at [496, 109] on div at bounding box center [498, 108] width 10 height 10
click at [498, 125] on div at bounding box center [498, 124] width 10 height 10
click at [489, 142] on div "Checkout" at bounding box center [488, 143] width 37 height 15
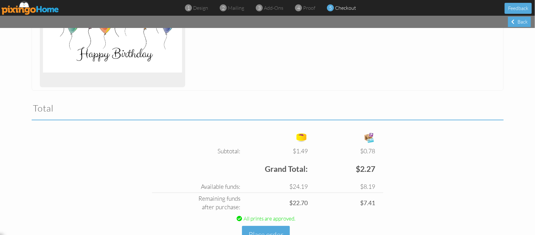
scroll to position [157, 0]
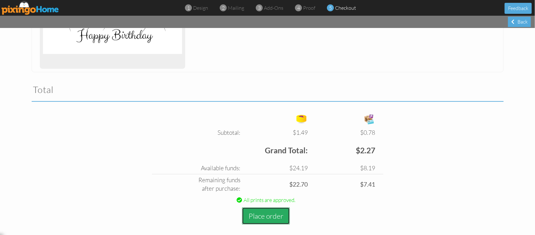
click at [277, 214] on button "Place order" at bounding box center [266, 215] width 48 height 17
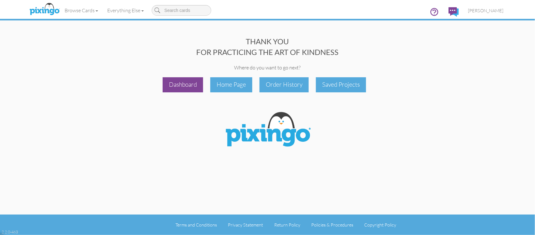
click at [182, 82] on div "Dashboard" at bounding box center [183, 84] width 40 height 15
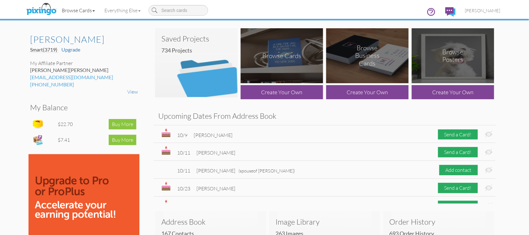
click at [65, 8] on link "Browse Cards" at bounding box center [78, 11] width 43 height 16
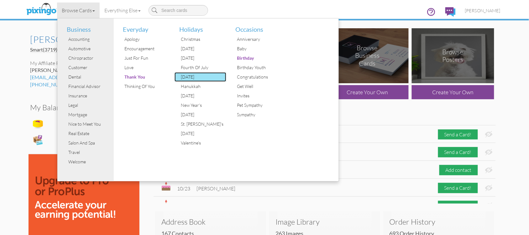
click at [196, 74] on div "[DATE]" at bounding box center [202, 76] width 47 height 9
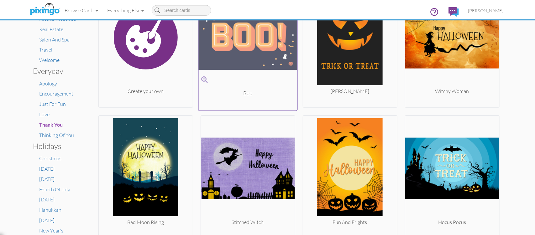
scroll to position [157, 0]
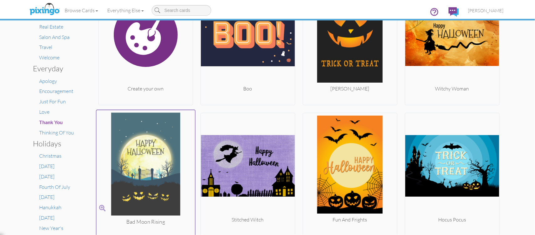
click at [154, 170] on img at bounding box center [145, 165] width 99 height 105
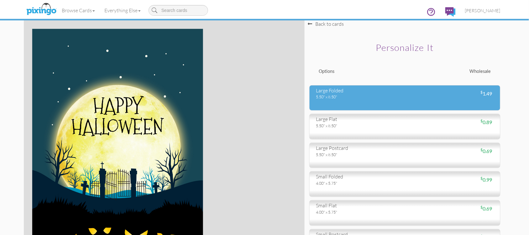
click at [335, 89] on div "large folded" at bounding box center [358, 90] width 84 height 7
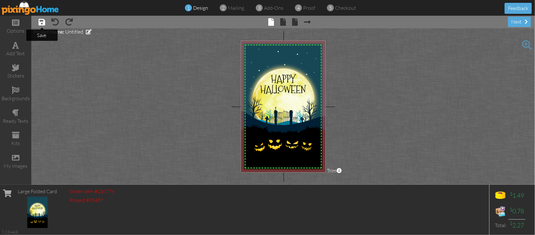
click at [41, 21] on span at bounding box center [42, 22] width 7 height 8
click at [47, 31] on span "Project Name:" at bounding box center [49, 32] width 31 height 6
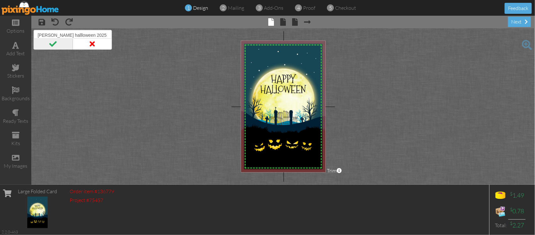
type input "Cindy O hallloween 2025"
click at [52, 48] on span at bounding box center [53, 43] width 39 height 11
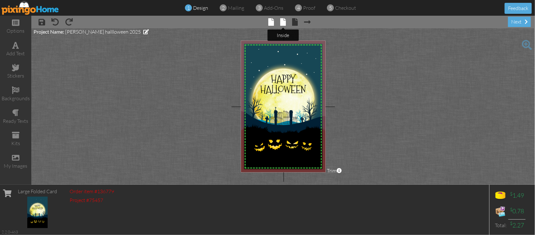
click at [284, 19] on span at bounding box center [283, 22] width 6 height 8
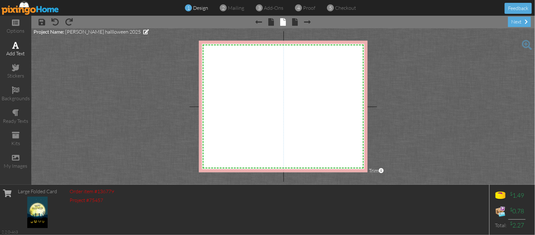
click at [15, 42] on span at bounding box center [16, 45] width 7 height 8
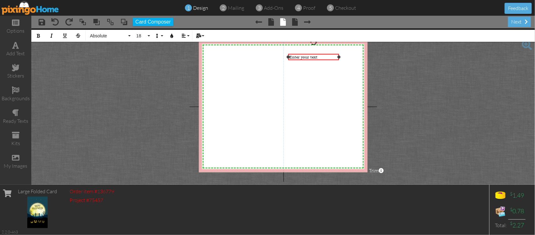
click at [322, 55] on div "Enter your text" at bounding box center [313, 57] width 49 height 5
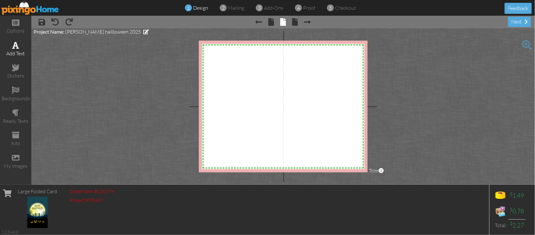
click at [16, 44] on span at bounding box center [16, 45] width 7 height 8
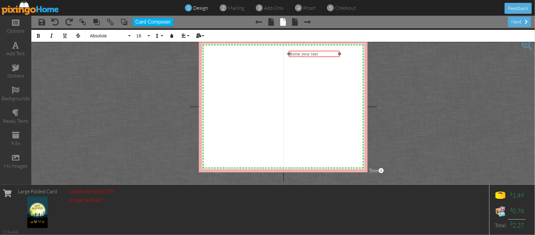
drag, startPoint x: 255, startPoint y: 54, endPoint x: 328, endPoint y: 50, distance: 73.4
click at [328, 50] on div "​ Enter your text ​" at bounding box center [314, 53] width 51 height 7
click at [326, 52] on div "Enter your text" at bounding box center [314, 54] width 49 height 5
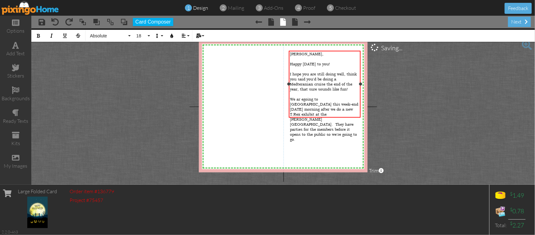
drag, startPoint x: 340, startPoint y: 91, endPoint x: 361, endPoint y: 102, distance: 23.7
click at [361, 102] on div "Cindy, ​ Happy Halloween to you! ​ I hope you are still doing well, think you s…" at bounding box center [325, 83] width 72 height 67
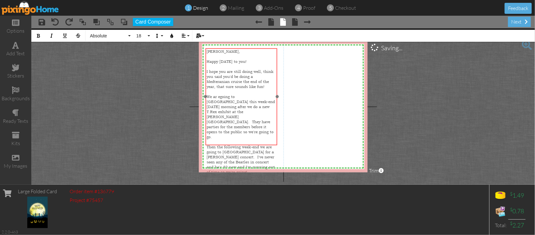
drag, startPoint x: 289, startPoint y: 51, endPoint x: 206, endPoint y: 49, distance: 83.4
click at [206, 49] on div "Cindy, ​ Happy Halloween to you! ​ I hope you are still doing well, think you s…" at bounding box center [242, 112] width 72 height 128
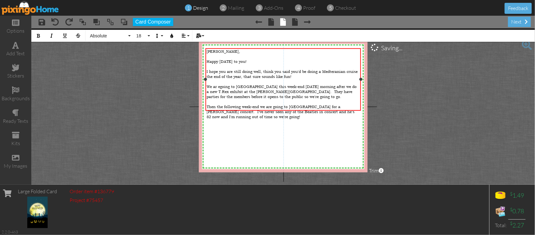
drag, startPoint x: 276, startPoint y: 96, endPoint x: 355, endPoint y: 112, distance: 80.6
click at [357, 112] on div "X X X X X X X X X X X X X X X X X X X X X X X X X X X X X X X X X X X X X X X X…" at bounding box center [283, 106] width 169 height 131
drag, startPoint x: 344, startPoint y: 92, endPoint x: 341, endPoint y: 79, distance: 13.5
click at [344, 90] on div "Cindy, ​ Happy Halloween to you! ​ I hope you are still doing well, think you s…" at bounding box center [282, 84] width 150 height 70
click at [331, 69] on span "I hope you are still doing well, think you said you'd be doing a Medteranian cr…" at bounding box center [276, 74] width 139 height 10
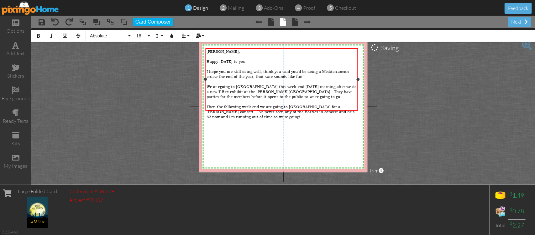
click at [274, 107] on div "Then the following week-end we are going to San Antonio for a Paul McCarty conc…" at bounding box center [282, 111] width 150 height 15
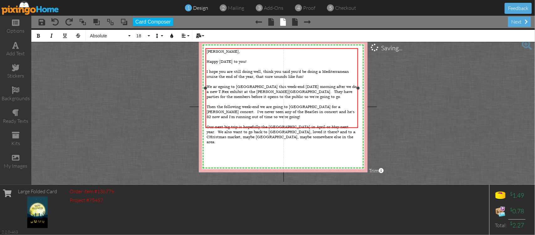
click at [309, 124] on span "Our next big trip is hopefully the Greek Islands in April or May next year. We …" at bounding box center [281, 134] width 149 height 20
click at [293, 125] on div "Our next big trip is hopefully the Greek Islands in April or May next year. We …" at bounding box center [282, 134] width 150 height 20
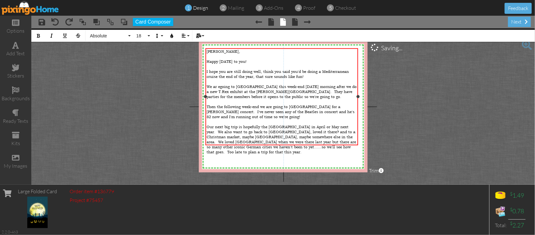
click at [217, 84] on span "We ar egoing to Houston this week-end on Sunday morning after we do a new T.Rex…" at bounding box center [282, 91] width 150 height 15
click at [219, 84] on span "We aregoing to Houston this week-end on Sunday morning after we do a new T.Rex …" at bounding box center [281, 91] width 149 height 15
click at [209, 85] on span "We are going to Houston this week-end on Sunday morning after we do a new T.Rex…" at bounding box center [282, 91] width 150 height 15
click at [352, 132] on div "Our next big trip is hopefully the Greek Islands in April or May next year. We …" at bounding box center [282, 139] width 150 height 30
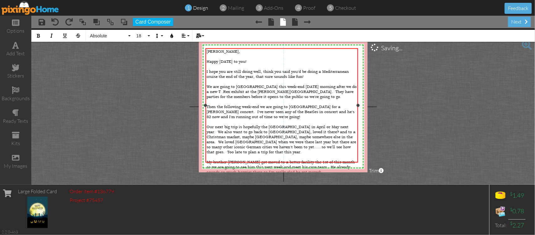
click at [309, 160] on div "My brother Jack got moved to a better facility the 1st of this month so we are …" at bounding box center [282, 167] width 150 height 15
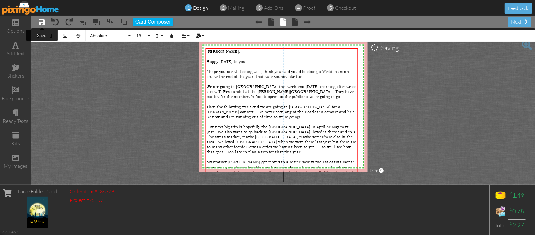
click at [43, 21] on span at bounding box center [42, 22] width 7 height 8
click at [522, 19] on div "next" at bounding box center [519, 22] width 23 height 10
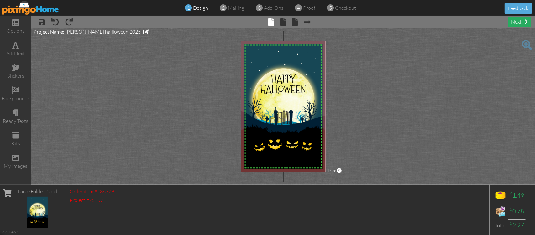
click at [524, 24] on div "next" at bounding box center [519, 22] width 23 height 10
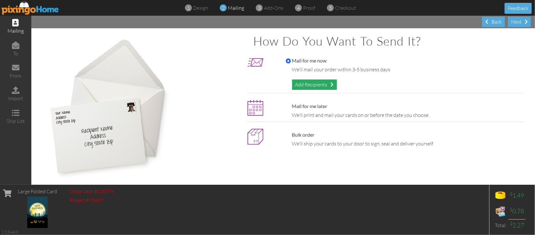
click at [320, 82] on div "Add Recipients" at bounding box center [314, 84] width 45 height 10
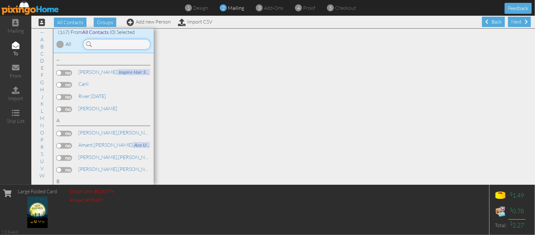
click at [110, 42] on input at bounding box center [116, 44] width 67 height 11
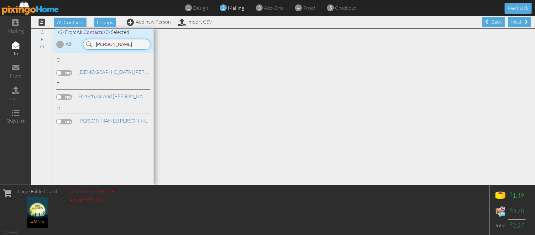
type input "cindy"
drag, startPoint x: 57, startPoint y: 119, endPoint x: 53, endPoint y: 117, distance: 3.9
click at [53, 117] on div "C Christiano, Cindy The Hartford F Forsyth, Vic and Cindy O Oppelt," at bounding box center [103, 119] width 100 height 132
click at [60, 119] on label at bounding box center [64, 122] width 16 height 6
click at [0, 0] on input "checkbox" at bounding box center [0, 0] width 0 height 0
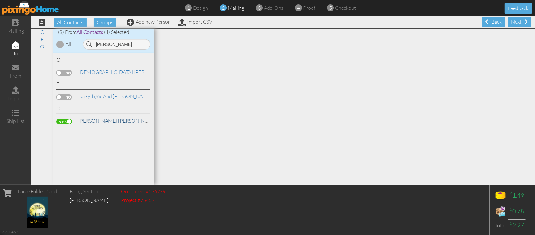
click at [88, 121] on span "[PERSON_NAME]," at bounding box center [98, 120] width 40 height 6
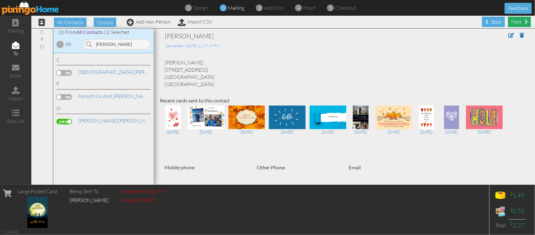
click at [517, 20] on div "Next" at bounding box center [519, 22] width 23 height 10
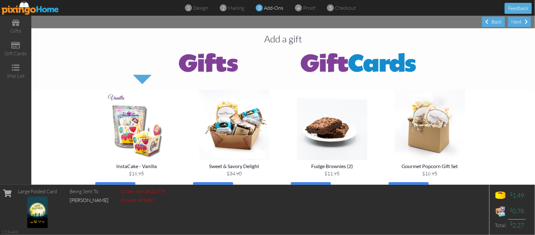
click at [517, 20] on div "Next" at bounding box center [519, 22] width 23 height 10
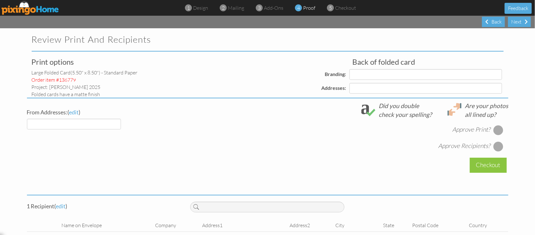
select select "object:874"
select select "object:878"
select select "object:888"
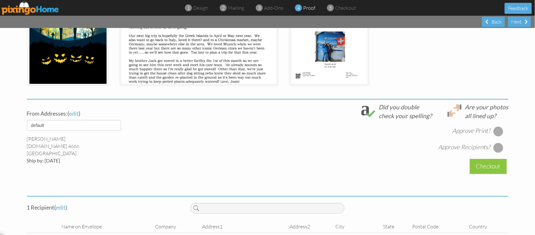
scroll to position [185, 0]
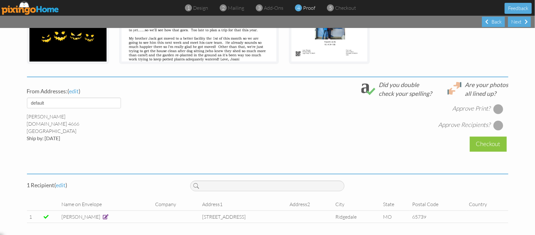
click at [498, 107] on div at bounding box center [498, 109] width 10 height 10
click at [497, 124] on div at bounding box center [498, 125] width 10 height 10
click at [486, 146] on div "Checkout" at bounding box center [488, 143] width 37 height 15
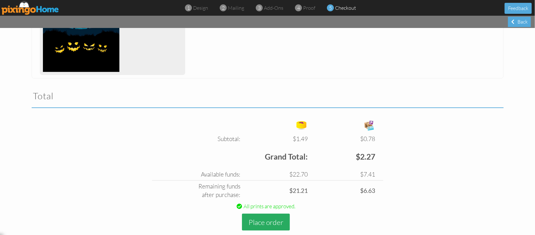
scroll to position [169, 0]
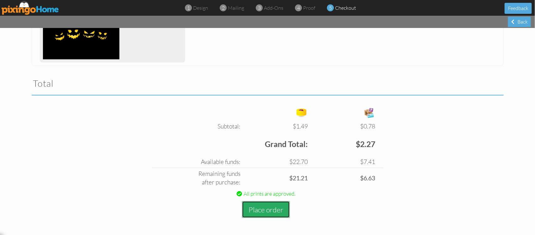
click at [252, 212] on button "Place order" at bounding box center [266, 209] width 48 height 17
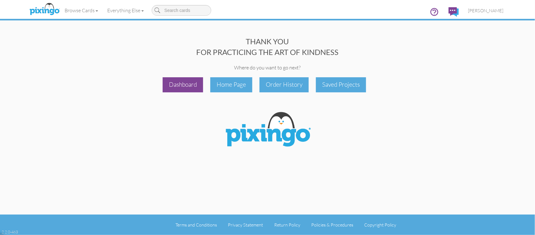
click at [190, 78] on div "Dashboard" at bounding box center [183, 84] width 40 height 15
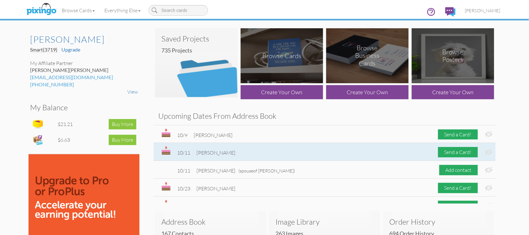
click at [274, 157] on div "10/11 Emily Mcmahon Send a Card!" at bounding box center [325, 152] width 342 height 18
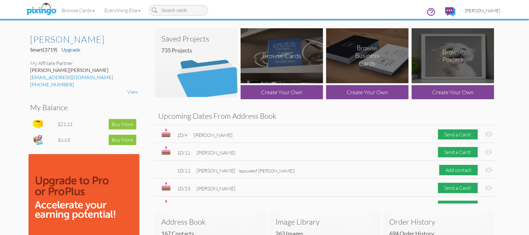
click at [499, 7] on link "[PERSON_NAME]" at bounding box center [483, 11] width 45 height 16
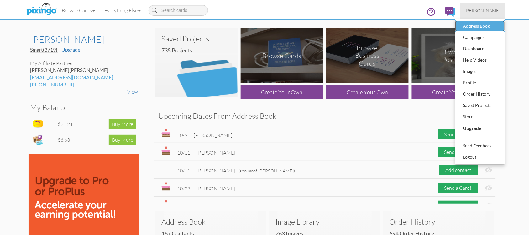
click at [485, 21] on div "Address Book" at bounding box center [480, 25] width 37 height 9
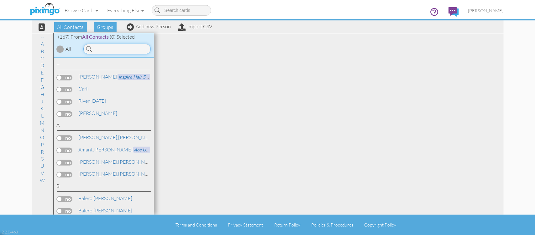
click at [98, 46] on input at bounding box center [116, 49] width 67 height 11
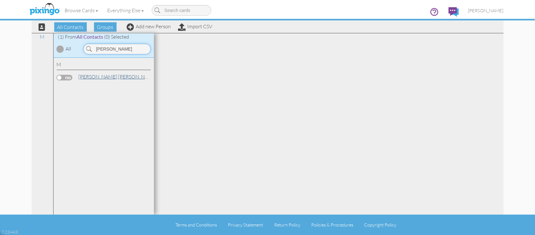
type input "emily"
click at [101, 76] on span "[PERSON_NAME]," at bounding box center [99, 76] width 40 height 6
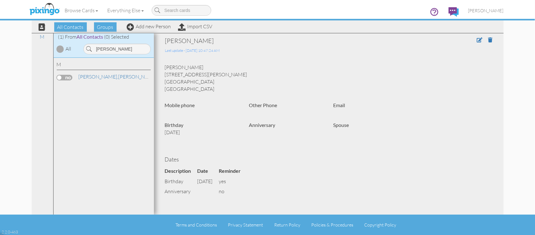
click at [485, 36] on span at bounding box center [487, 39] width 20 height 7
click at [488, 38] on span at bounding box center [490, 39] width 4 height 5
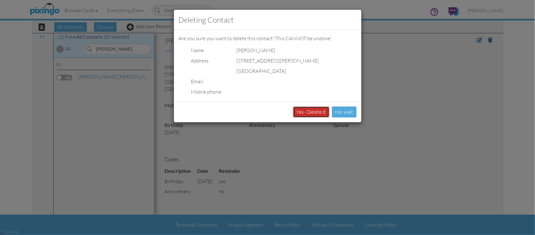
click at [310, 110] on button "Yes - Delete it" at bounding box center [311, 111] width 36 height 11
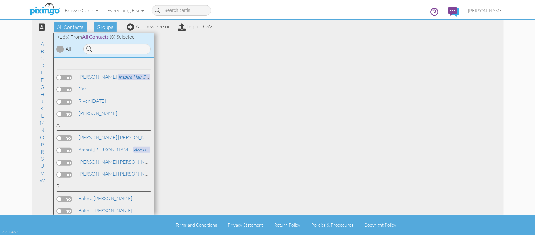
click at [59, 174] on label at bounding box center [65, 174] width 16 height 6
click at [0, 0] on input "checkbox" at bounding box center [0, 0] width 0 height 0
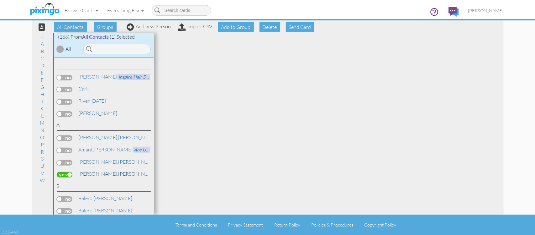
click at [97, 173] on span "[PERSON_NAME]," at bounding box center [99, 173] width 40 height 6
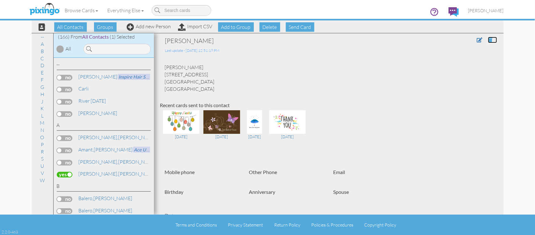
click at [488, 37] on span at bounding box center [490, 39] width 4 height 5
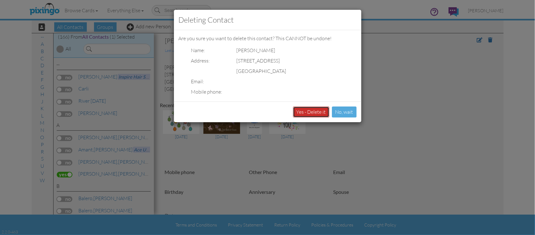
click at [314, 109] on button "Yes - Delete it" at bounding box center [311, 111] width 36 height 11
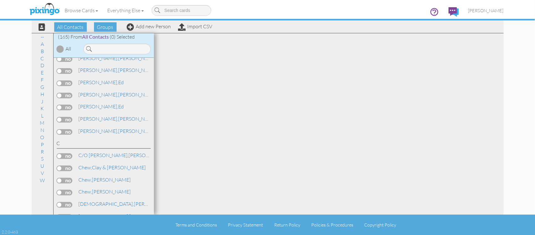
scroll to position [274, 0]
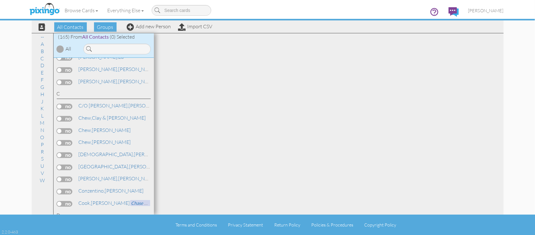
click at [58, 128] on label at bounding box center [65, 131] width 16 height 6
click at [0, 0] on input "checkbox" at bounding box center [0, 0] width 0 height 0
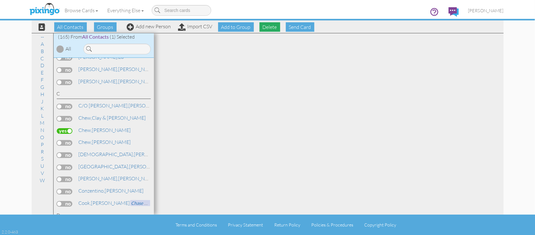
click at [273, 28] on span "Delete" at bounding box center [270, 26] width 21 height 9
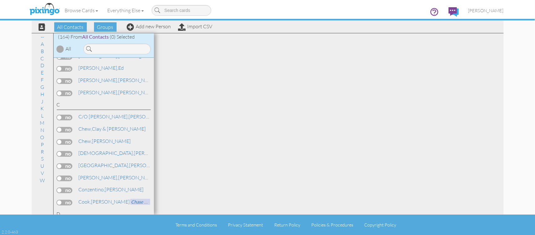
scroll to position [275, 0]
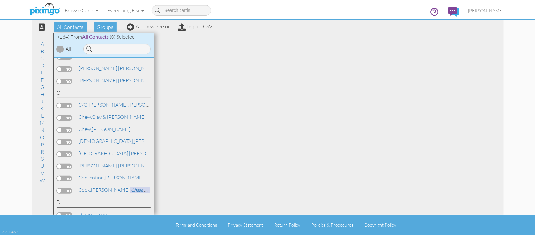
click at [59, 127] on label at bounding box center [65, 130] width 16 height 6
click at [0, 0] on input "checkbox" at bounding box center [0, 0] width 0 height 0
click at [60, 139] on label at bounding box center [65, 142] width 16 height 6
click at [0, 0] on input "checkbox" at bounding box center [0, 0] width 0 height 0
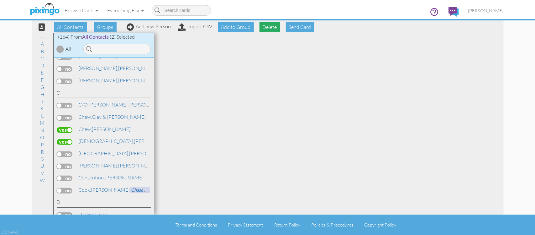
click at [272, 30] on span "Delete" at bounding box center [270, 26] width 21 height 9
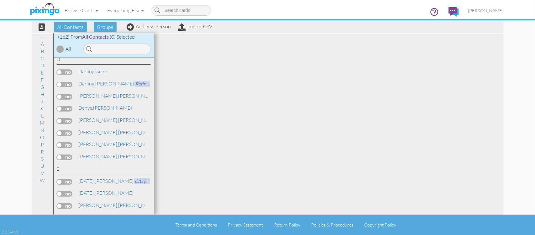
scroll to position [399, 0]
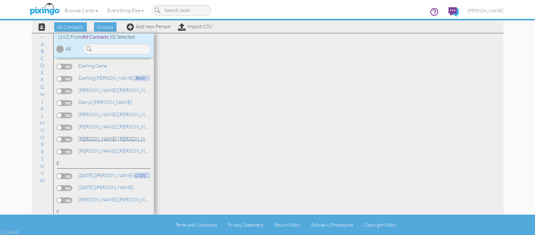
click at [81, 135] on span "Dr. Ferguson," at bounding box center [99, 138] width 40 height 6
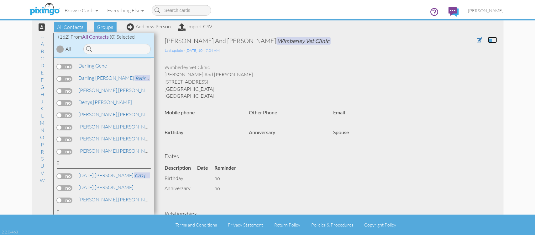
click at [488, 38] on span at bounding box center [490, 39] width 4 height 5
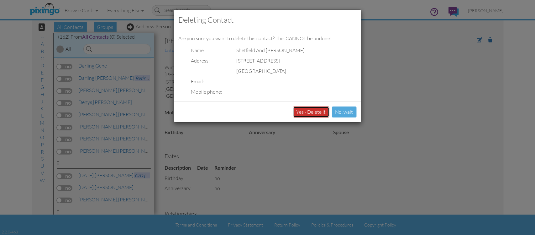
click at [317, 110] on button "Yes - Delete it" at bounding box center [311, 111] width 36 height 11
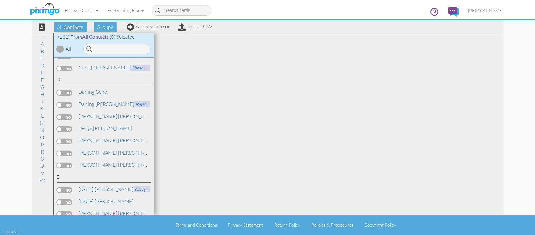
scroll to position [439, 0]
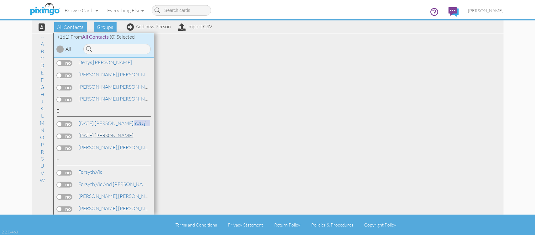
click at [98, 131] on link "Easter, Mike" at bounding box center [106, 135] width 56 height 8
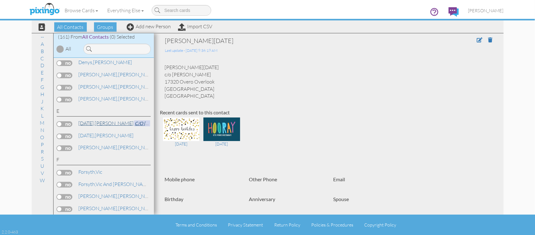
click at [134, 120] on span "C/o [PERSON_NAME]" at bounding box center [157, 123] width 47 height 6
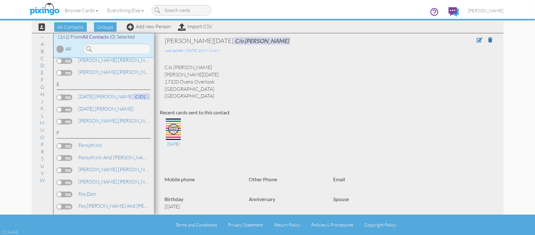
scroll to position [478, 0]
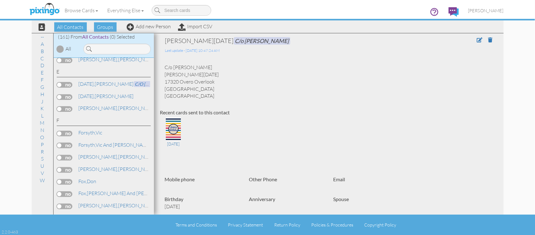
click at [60, 142] on label at bounding box center [65, 145] width 16 height 6
click at [0, 0] on input "checkbox" at bounding box center [0, 0] width 0 height 0
click at [273, 23] on div "Browse Cards Business Accounting Automotive Chiropractor Customer Dental Financ…" at bounding box center [268, 12] width 472 height 25
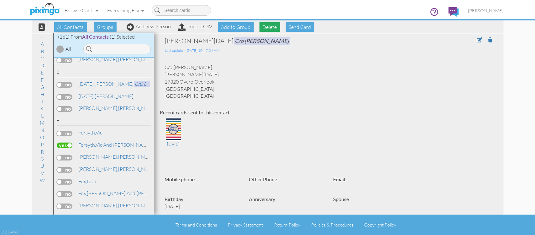
click at [269, 26] on span "Delete" at bounding box center [270, 26] width 21 height 9
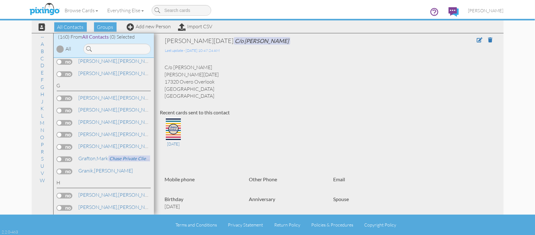
scroll to position [622, 0]
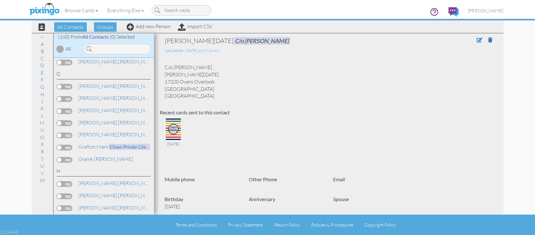
click at [60, 120] on label at bounding box center [65, 123] width 16 height 6
click at [0, 0] on input "checkbox" at bounding box center [0, 0] width 0 height 0
click at [59, 124] on div "-- Becky Inspire Hair Salon Carli Amant," at bounding box center [104, 136] width 100 height 157
click at [59, 145] on label at bounding box center [65, 148] width 16 height 6
click at [0, 0] on input "checkbox" at bounding box center [0, 0] width 0 height 0
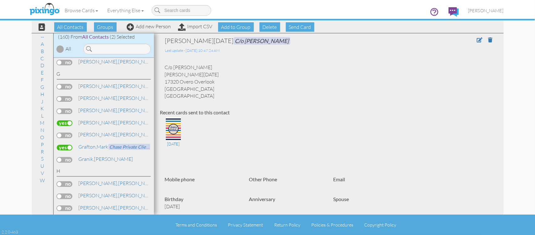
click at [60, 132] on label at bounding box center [65, 135] width 16 height 6
click at [0, 0] on input "checkbox" at bounding box center [0, 0] width 0 height 0
click at [270, 23] on div "Browse Cards Business Accounting Automotive Chiropractor Customer Dental Financ…" at bounding box center [268, 12] width 472 height 25
click at [268, 27] on span "Delete" at bounding box center [270, 26] width 21 height 9
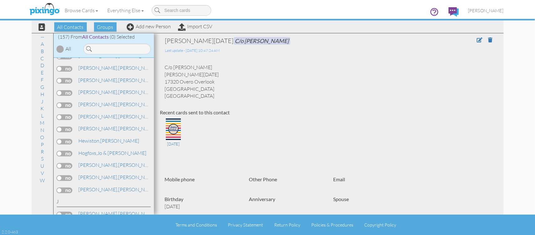
scroll to position [683, 0]
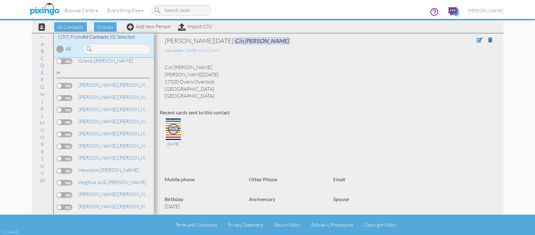
click at [57, 107] on label at bounding box center [65, 110] width 16 height 6
click at [0, 0] on input "checkbox" at bounding box center [0, 0] width 0 height 0
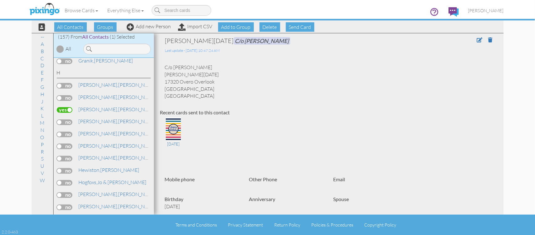
click at [60, 180] on label at bounding box center [65, 183] width 16 height 6
click at [0, 0] on input "checkbox" at bounding box center [0, 0] width 0 height 0
click at [59, 192] on label at bounding box center [65, 195] width 16 height 6
click at [0, 0] on input "checkbox" at bounding box center [0, 0] width 0 height 0
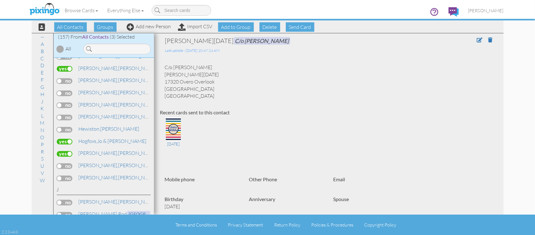
click at [59, 163] on label at bounding box center [65, 166] width 16 height 6
click at [0, 0] on input "checkbox" at bounding box center [0, 0] width 0 height 0
click at [270, 24] on div "Browse Cards Business Accounting Automotive Chiropractor Customer Dental Financ…" at bounding box center [268, 12] width 472 height 25
click at [270, 26] on span "Delete" at bounding box center [270, 26] width 21 height 9
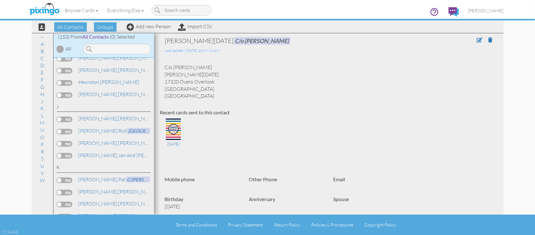
scroll to position [798, 0]
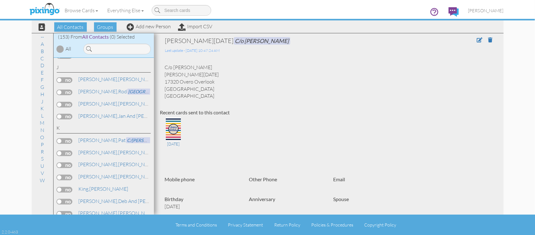
click at [58, 162] on label at bounding box center [65, 165] width 16 height 6
click at [0, 0] on input "checkbox" at bounding box center [0, 0] width 0 height 0
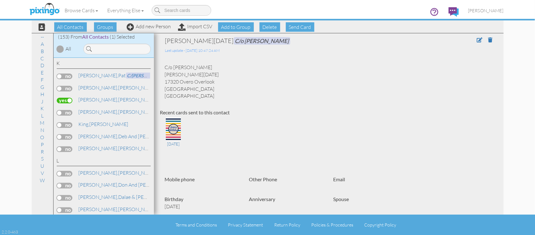
scroll to position [877, 0]
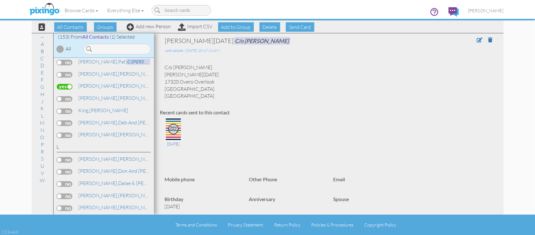
click at [57, 157] on label at bounding box center [65, 160] width 16 height 6
click at [0, 0] on input "checkbox" at bounding box center [0, 0] width 0 height 0
click at [61, 169] on label at bounding box center [65, 172] width 16 height 6
click at [0, 0] on input "checkbox" at bounding box center [0, 0] width 0 height 0
click at [59, 181] on label at bounding box center [65, 184] width 16 height 6
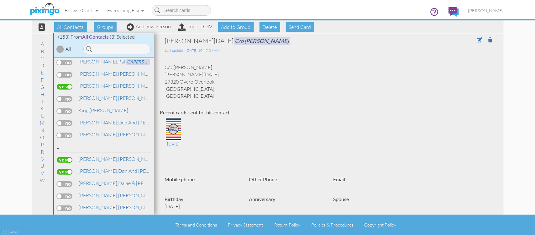
click at [0, 0] on input "checkbox" at bounding box center [0, 0] width 0 height 0
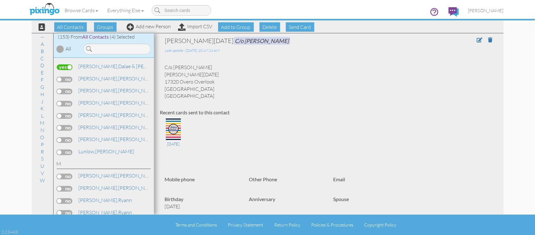
scroll to position [994, 0]
click at [60, 172] on label at bounding box center [65, 175] width 16 height 6
click at [0, 0] on input "checkbox" at bounding box center [0, 0] width 0 height 0
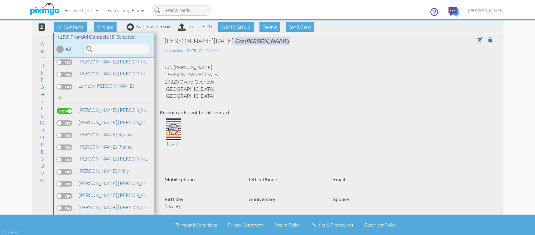
scroll to position [1073, 0]
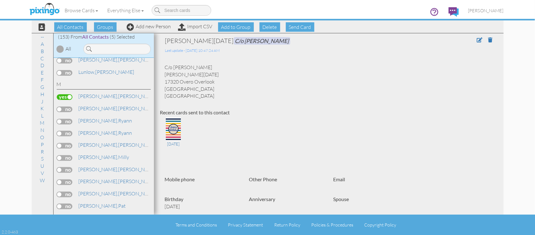
click at [58, 167] on label at bounding box center [65, 170] width 16 height 6
click at [0, 0] on input "checkbox" at bounding box center [0, 0] width 0 height 0
click at [60, 179] on label at bounding box center [65, 182] width 16 height 6
click at [0, 0] on input "checkbox" at bounding box center [0, 0] width 0 height 0
click at [60, 191] on label at bounding box center [65, 194] width 16 height 6
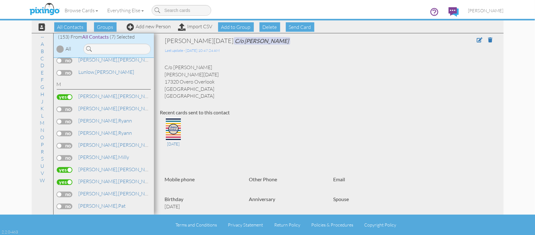
click at [0, 0] on input "checkbox" at bounding box center [0, 0] width 0 height 0
click at [60, 203] on label at bounding box center [65, 206] width 16 height 6
click at [0, 0] on input "checkbox" at bounding box center [0, 0] width 0 height 0
click at [58, 215] on label at bounding box center [65, 218] width 16 height 6
click at [0, 0] on input "checkbox" at bounding box center [0, 0] width 0 height 0
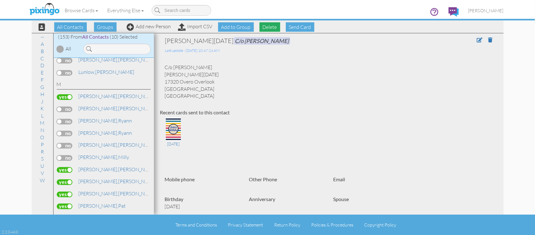
click at [269, 25] on span "Delete" at bounding box center [270, 26] width 21 height 9
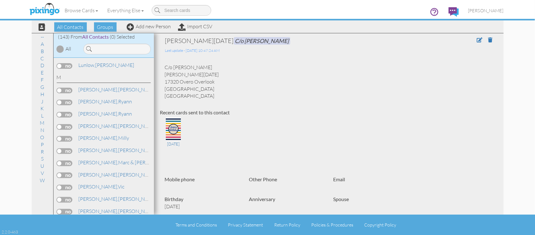
scroll to position [1079, 0]
click at [61, 184] on label at bounding box center [65, 187] width 16 height 6
click at [0, 0] on input "checkbox" at bounding box center [0, 0] width 0 height 0
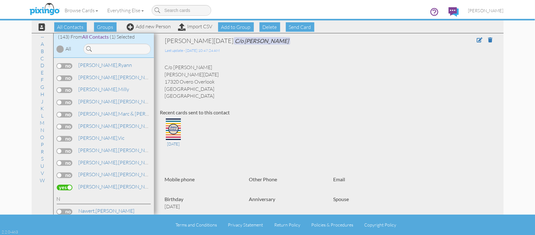
click at [58, 172] on label at bounding box center [65, 175] width 16 height 6
click at [0, 0] on input "checkbox" at bounding box center [0, 0] width 0 height 0
click at [61, 99] on label at bounding box center [65, 102] width 16 height 6
click at [0, 0] on input "checkbox" at bounding box center [0, 0] width 0 height 0
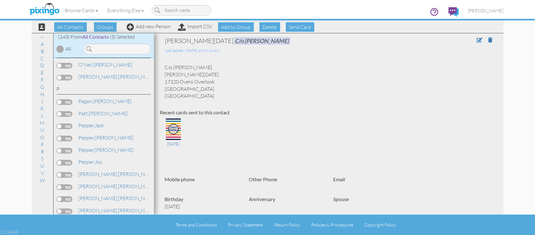
scroll to position [1275, 0]
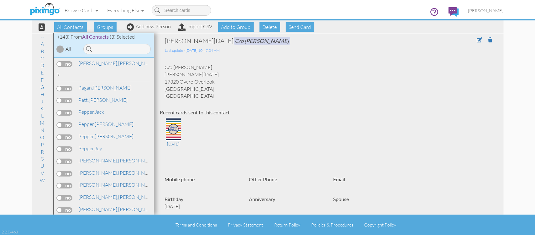
click at [60, 182] on label at bounding box center [65, 185] width 16 height 6
click at [0, 0] on input "checkbox" at bounding box center [0, 0] width 0 height 0
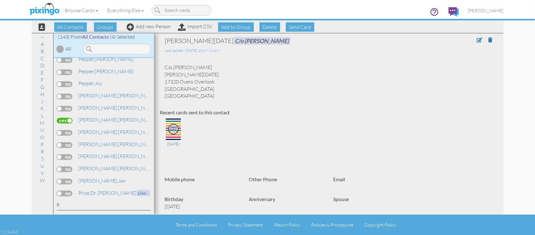
scroll to position [1354, 0]
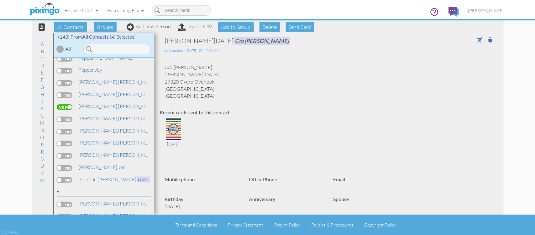
click at [59, 177] on label at bounding box center [65, 180] width 16 height 6
click at [0, 0] on input "checkbox" at bounding box center [0, 0] width 0 height 0
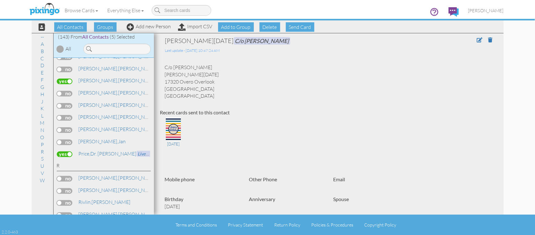
scroll to position [1393, 0]
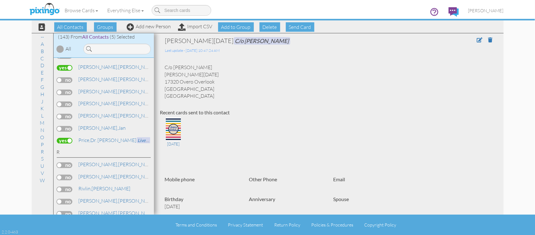
click at [60, 174] on label at bounding box center [65, 177] width 16 height 6
click at [0, 0] on input "checkbox" at bounding box center [0, 0] width 0 height 0
click at [60, 186] on label at bounding box center [65, 189] width 16 height 6
click at [0, 0] on input "checkbox" at bounding box center [0, 0] width 0 height 0
click at [59, 198] on label at bounding box center [65, 201] width 16 height 6
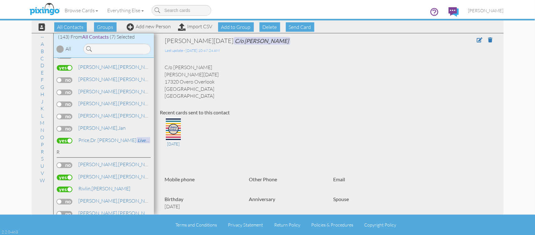
click at [0, 0] on input "checkbox" at bounding box center [0, 0] width 0 height 0
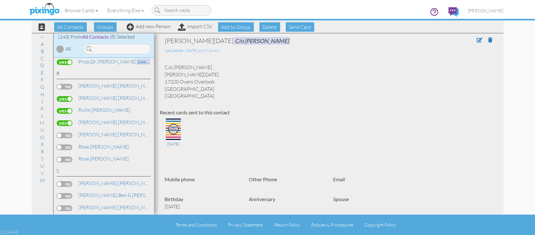
scroll to position [1511, 0]
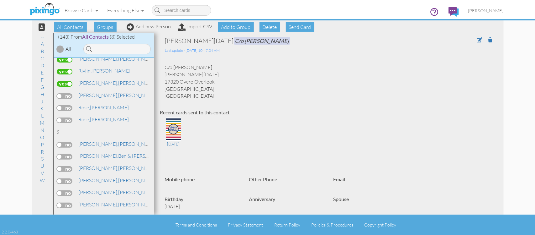
click at [60, 154] on label at bounding box center [65, 157] width 16 height 6
click at [0, 0] on input "checkbox" at bounding box center [0, 0] width 0 height 0
click at [61, 166] on label at bounding box center [65, 169] width 16 height 6
click at [0, 0] on input "checkbox" at bounding box center [0, 0] width 0 height 0
click at [60, 178] on label at bounding box center [65, 181] width 16 height 6
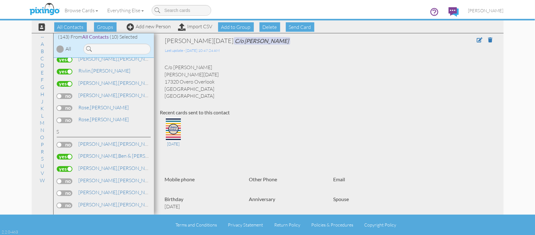
click at [0, 0] on input "checkbox" at bounding box center [0, 0] width 0 height 0
click at [61, 190] on label at bounding box center [65, 193] width 16 height 6
click at [0, 0] on input "checkbox" at bounding box center [0, 0] width 0 height 0
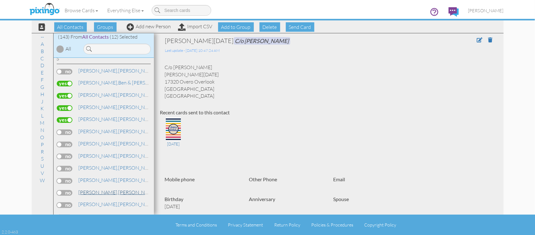
scroll to position [1589, 0]
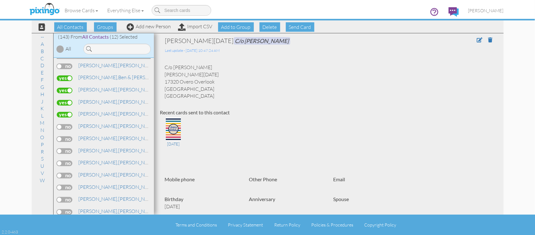
click at [59, 160] on label at bounding box center [65, 163] width 16 height 6
click at [0, 0] on input "checkbox" at bounding box center [0, 0] width 0 height 0
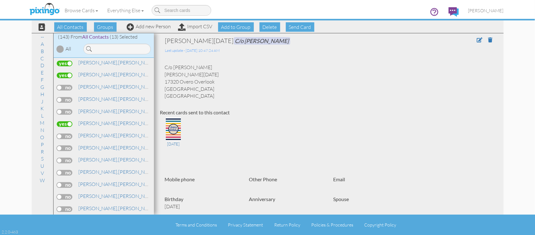
click at [58, 157] on label at bounding box center [65, 160] width 16 height 6
click at [0, 0] on input "checkbox" at bounding box center [0, 0] width 0 height 0
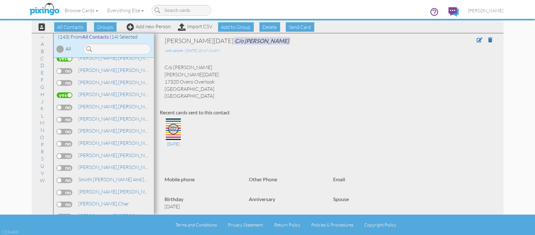
scroll to position [1706, 0]
click at [60, 176] on label at bounding box center [65, 179] width 16 height 6
click at [0, 0] on input "checkbox" at bounding box center [0, 0] width 0 height 0
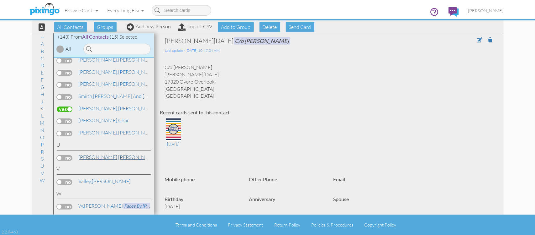
scroll to position [1785, 0]
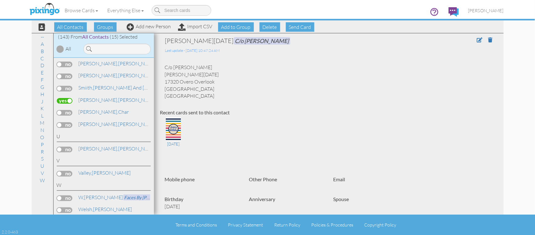
click at [59, 171] on label at bounding box center [65, 174] width 16 height 6
click at [0, 0] on input "checkbox" at bounding box center [0, 0] width 0 height 0
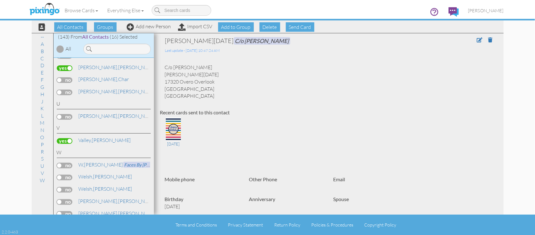
click at [58, 161] on div "W, Vivian Faces By Vivian" at bounding box center [104, 165] width 94 height 9
click at [57, 211] on label at bounding box center [65, 214] width 16 height 6
click at [0, 0] on input "checkbox" at bounding box center [0, 0] width 0 height 0
click at [282, 27] on div "All Contacts Groups Add new Person Import CSV Add to Group Delete Send Card" at bounding box center [174, 26] width 283 height 11
click at [274, 27] on span "Delete" at bounding box center [270, 26] width 21 height 9
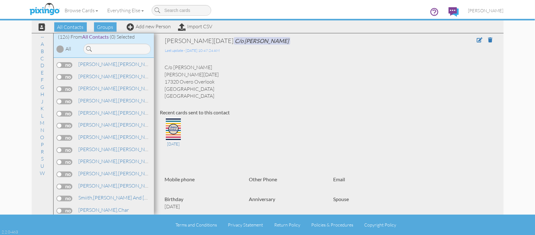
scroll to position [1601, 0]
click at [60, 172] on label at bounding box center [65, 175] width 16 height 6
click at [0, 0] on input "checkbox" at bounding box center [0, 0] width 0 height 0
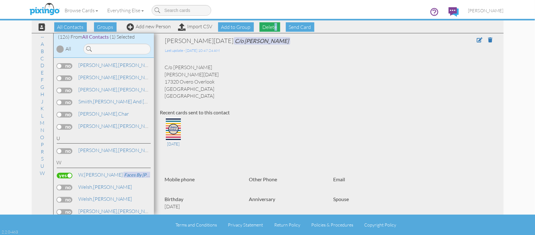
click at [276, 25] on span "Delete" at bounding box center [270, 26] width 21 height 9
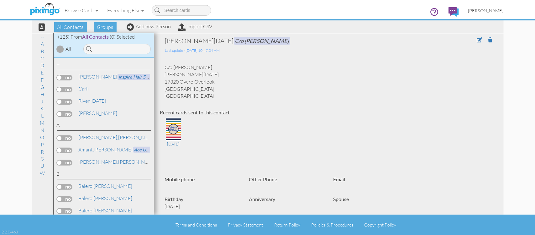
click at [495, 9] on span "[PERSON_NAME]" at bounding box center [485, 10] width 35 height 5
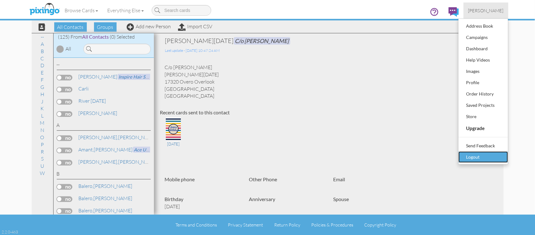
click at [474, 156] on div "Logout" at bounding box center [483, 156] width 37 height 9
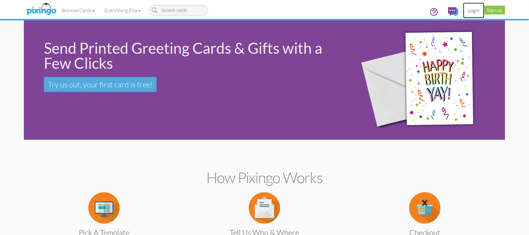
click at [471, 9] on link "Login" at bounding box center [473, 11] width 21 height 16
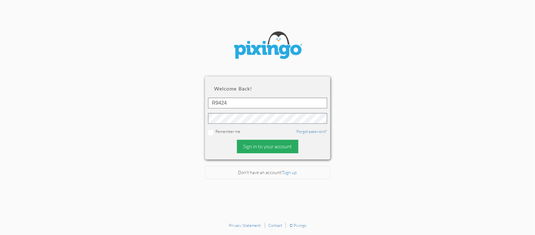
click at [270, 147] on div "Sign in to your account" at bounding box center [267, 146] width 61 height 13
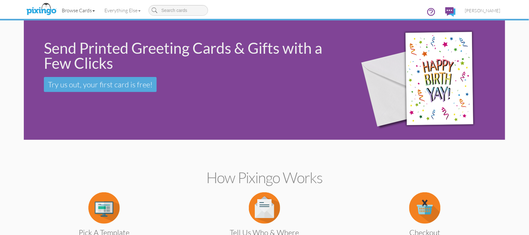
click at [65, 8] on link "Browse Cards" at bounding box center [78, 11] width 43 height 16
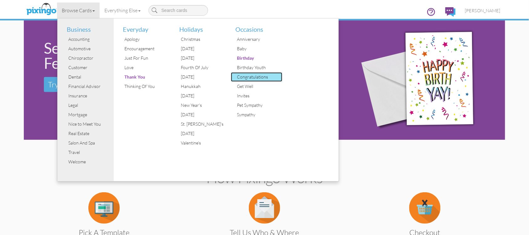
click at [265, 73] on div "Congratulations" at bounding box center [259, 76] width 47 height 9
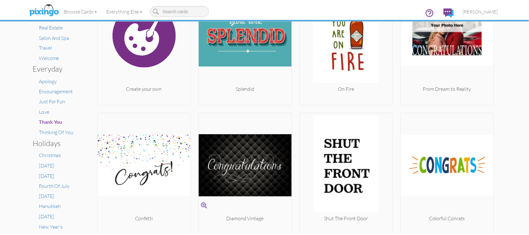
scroll to position [118, 0]
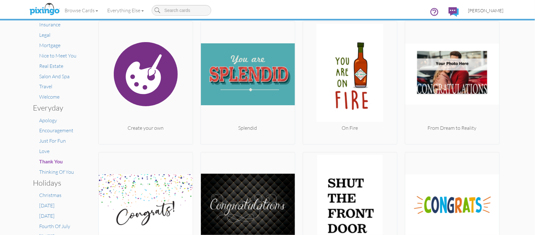
click at [482, 8] on span "[PERSON_NAME]" at bounding box center [485, 10] width 35 height 5
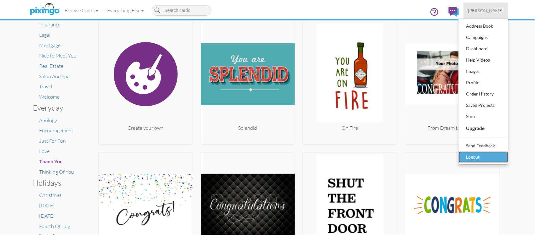
click at [493, 154] on div "Logout" at bounding box center [483, 156] width 37 height 9
